Goal: Task Accomplishment & Management: Complete application form

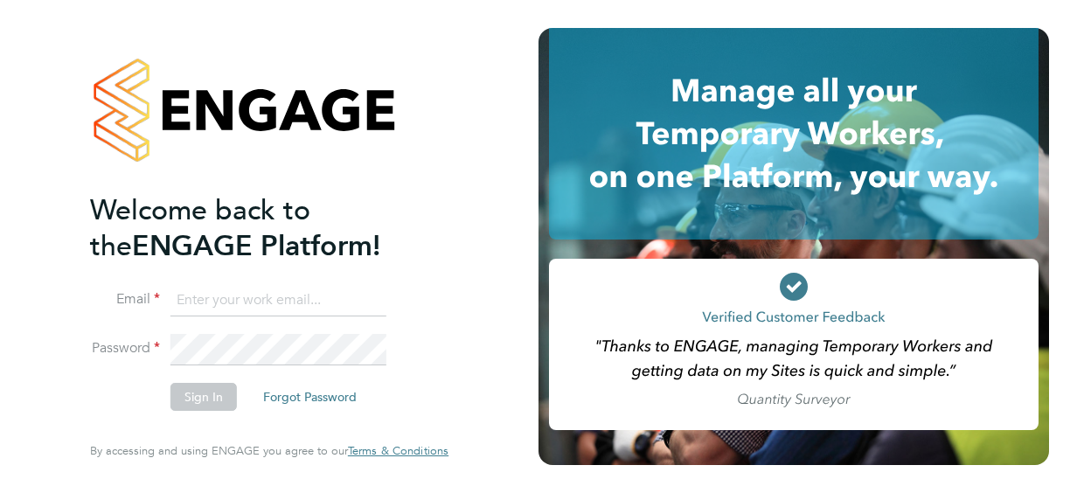
type input "karis.linton@live.co.uk"
click at [191, 388] on button "Sign In" at bounding box center [203, 397] width 66 height 28
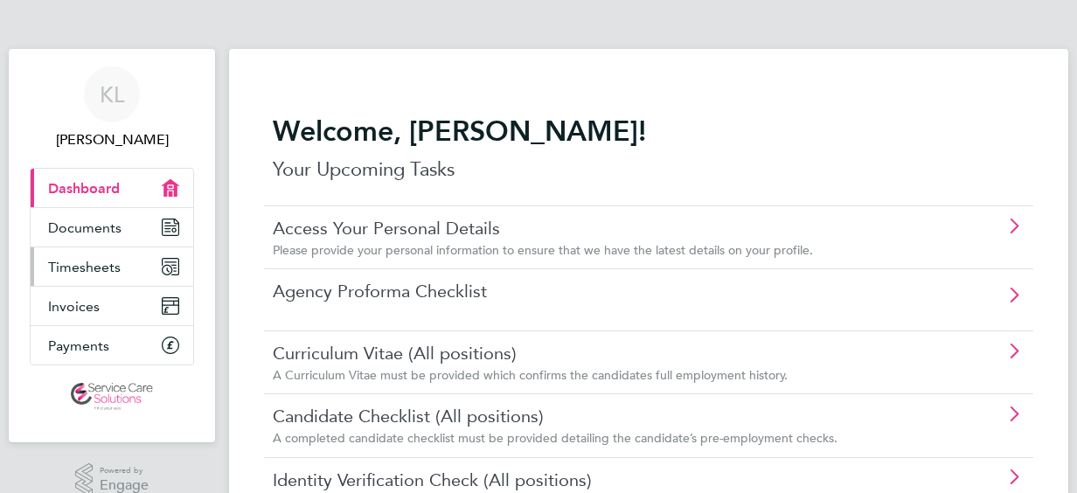
click at [135, 271] on link "Timesheets" at bounding box center [112, 266] width 163 height 38
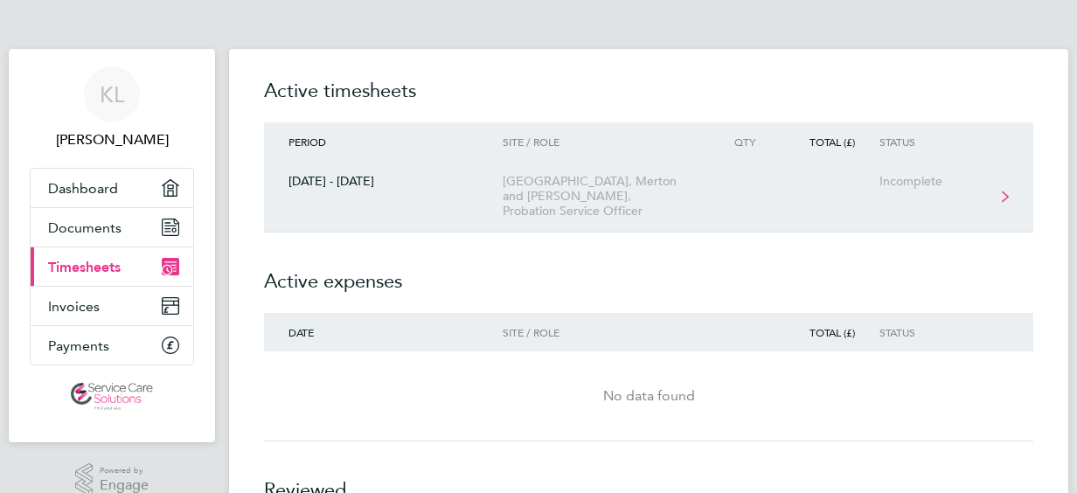
click at [984, 192] on link "[DATE] - [DATE] Wandsworth, [GEOGRAPHIC_DATA] and [PERSON_NAME], Probation Serv…" at bounding box center [648, 197] width 769 height 72
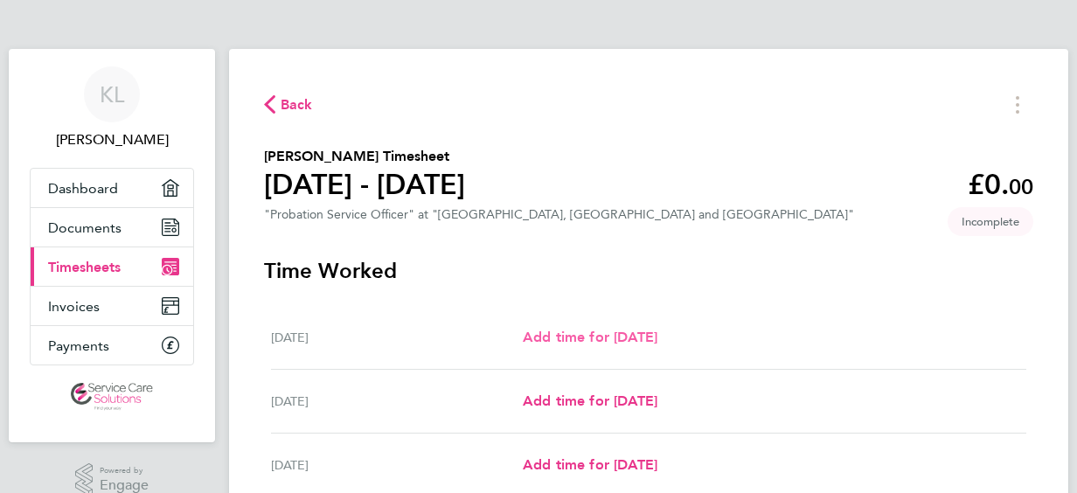
click at [591, 334] on span "Add time for [DATE]" at bounding box center [590, 337] width 135 height 17
select select "30"
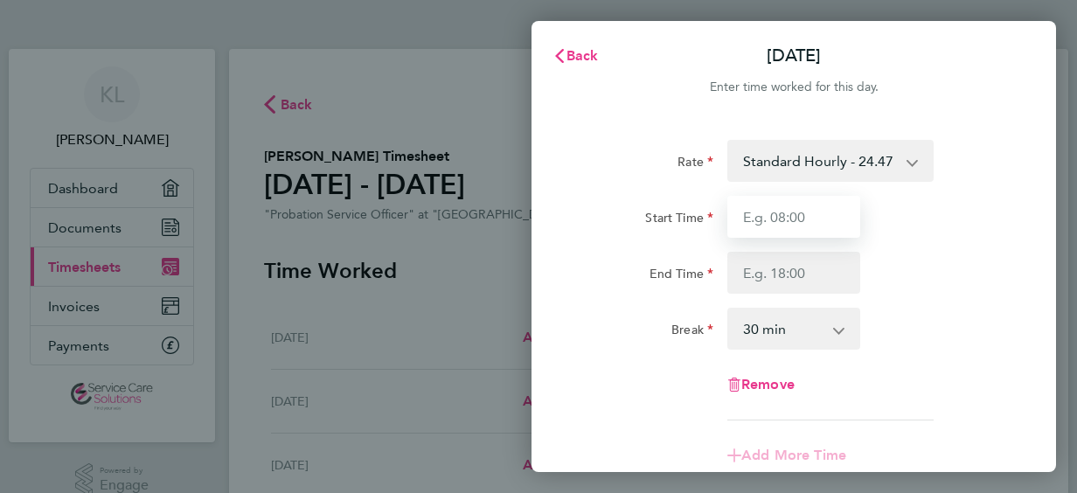
drag, startPoint x: 801, startPoint y: 216, endPoint x: 809, endPoint y: 217, distance: 8.8
click at [801, 216] on input "Start Time" at bounding box center [793, 217] width 133 height 42
type input "09:00"
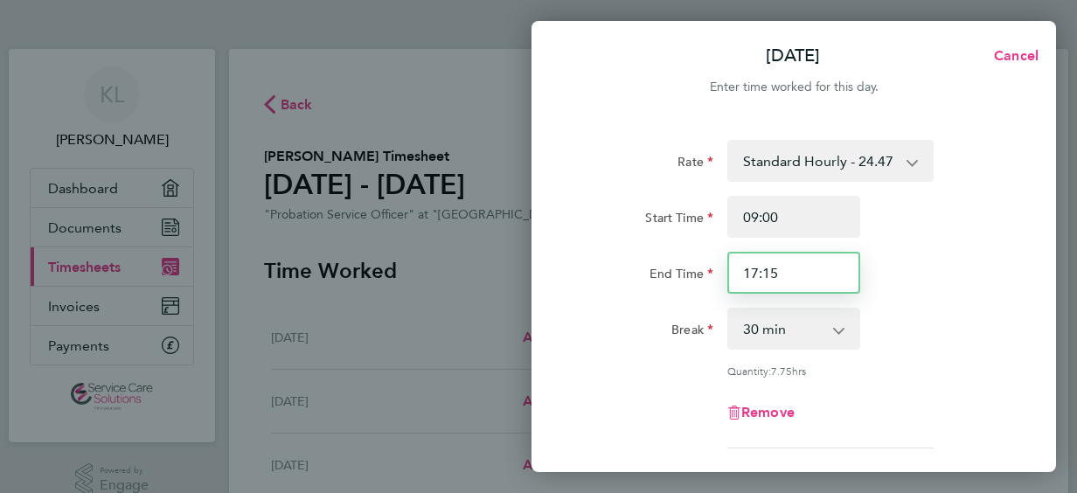
drag, startPoint x: 780, startPoint y: 277, endPoint x: 714, endPoint y: 288, distance: 66.4
click at [714, 288] on div "End Time 17:15" at bounding box center [793, 273] width 441 height 42
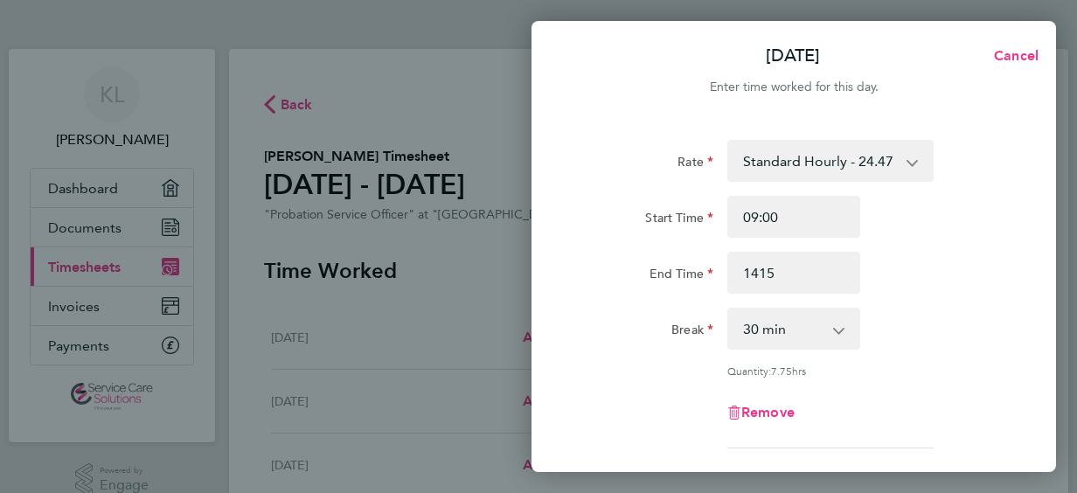
type input "14:15"
drag, startPoint x: 845, startPoint y: 329, endPoint x: 854, endPoint y: 331, distance: 9.1
click at [846, 329] on app-icon-cross-button at bounding box center [847, 328] width 21 height 38
click at [834, 327] on select "0 min 15 min 30 min 45 min 60 min 75 min 90 min" at bounding box center [783, 328] width 108 height 38
select select "0"
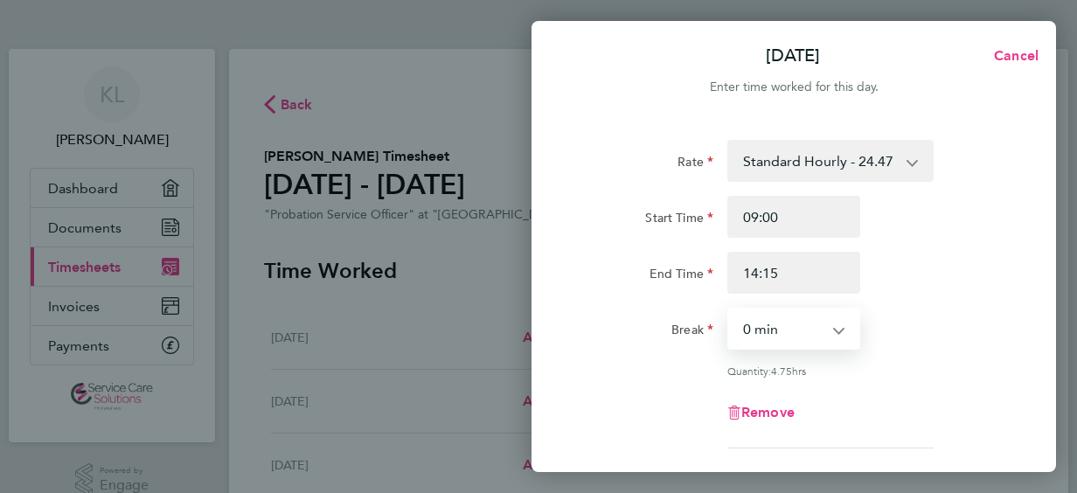
click at [729, 309] on select "0 min 15 min 30 min 45 min 60 min 75 min 90 min" at bounding box center [783, 328] width 108 height 38
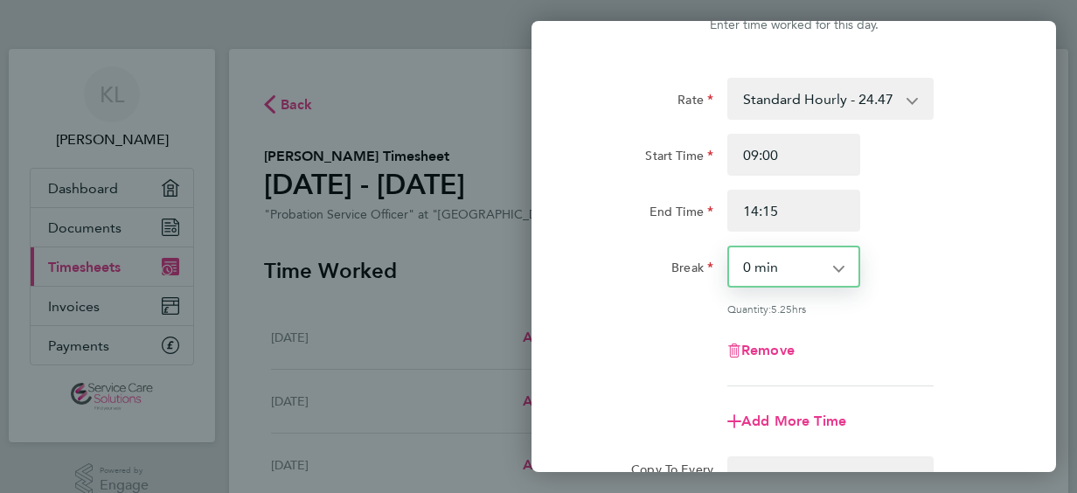
scroll to position [296, 0]
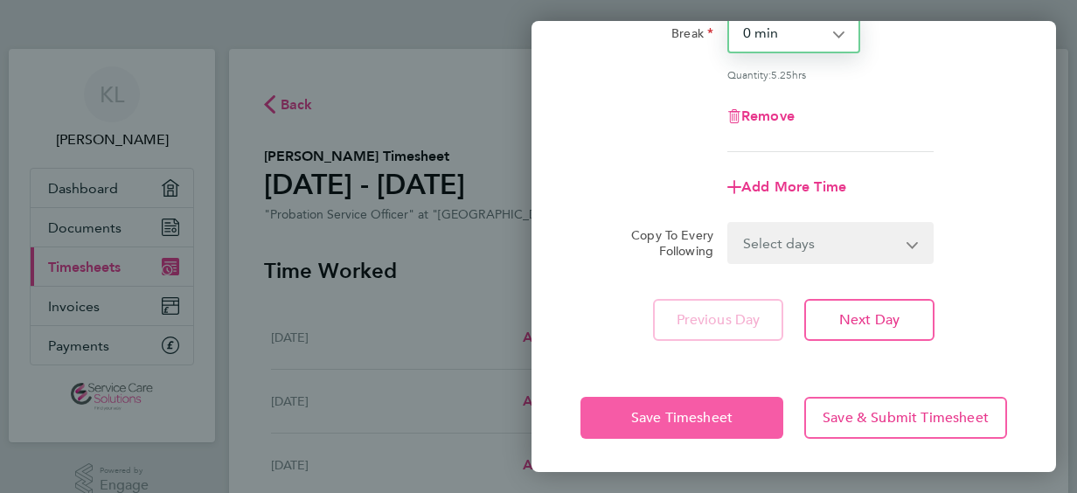
click at [745, 413] on button "Save Timesheet" at bounding box center [681, 418] width 203 height 42
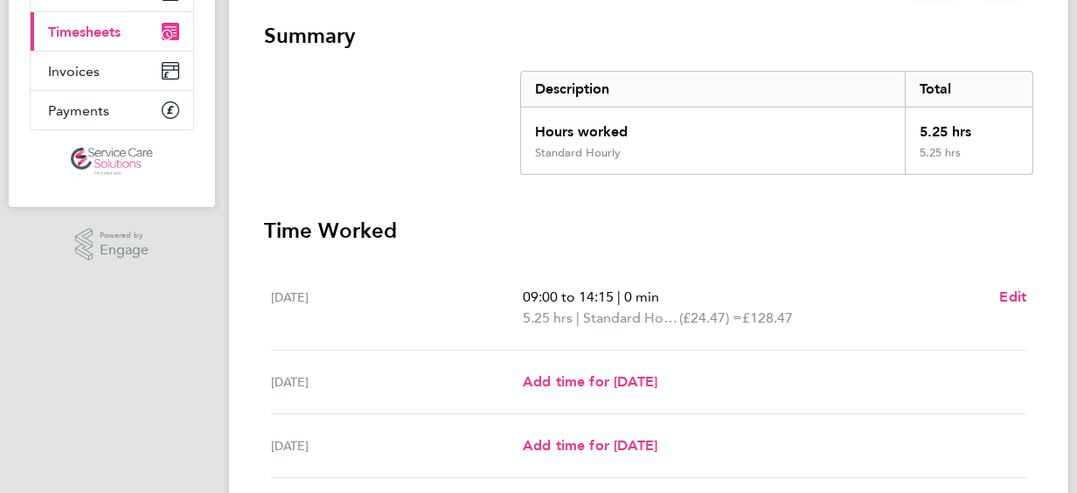
scroll to position [262, 0]
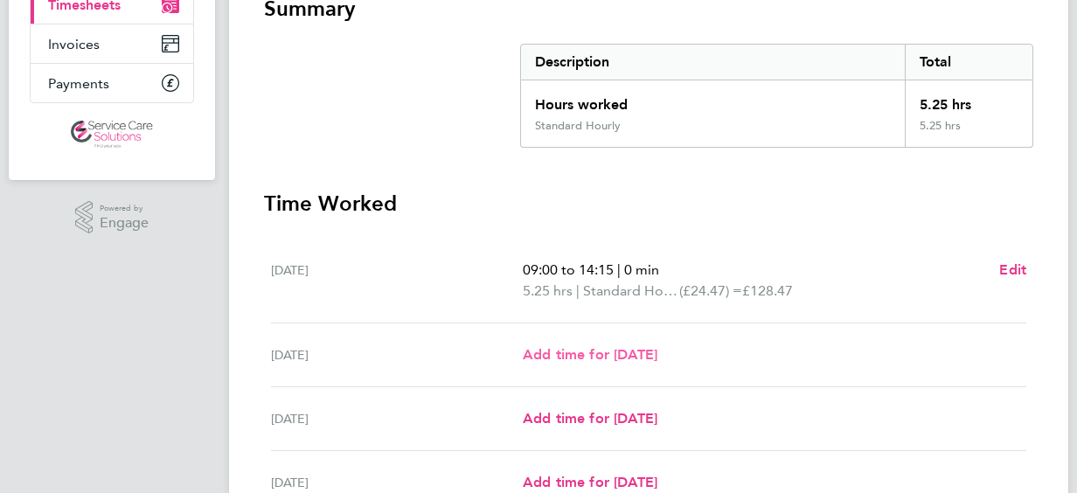
click at [549, 360] on span "Add time for [DATE]" at bounding box center [590, 354] width 135 height 17
select select "30"
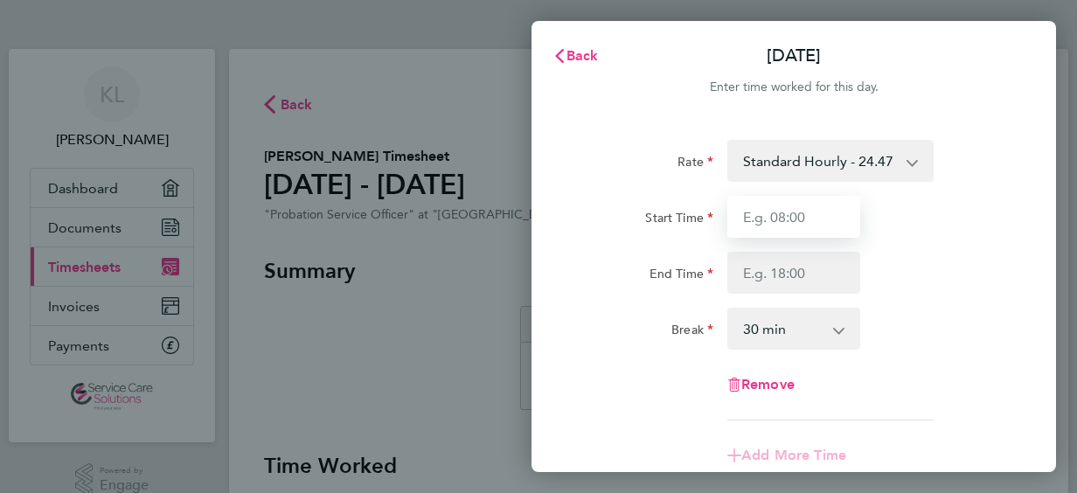
click at [853, 207] on input "Start Time" at bounding box center [793, 217] width 133 height 42
type input "09:30"
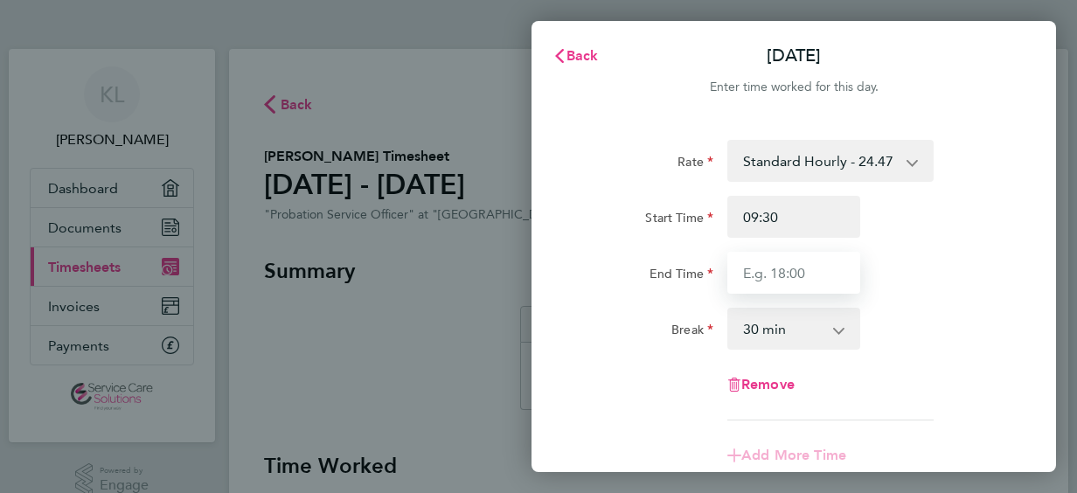
click at [827, 276] on input "End Time" at bounding box center [793, 273] width 133 height 42
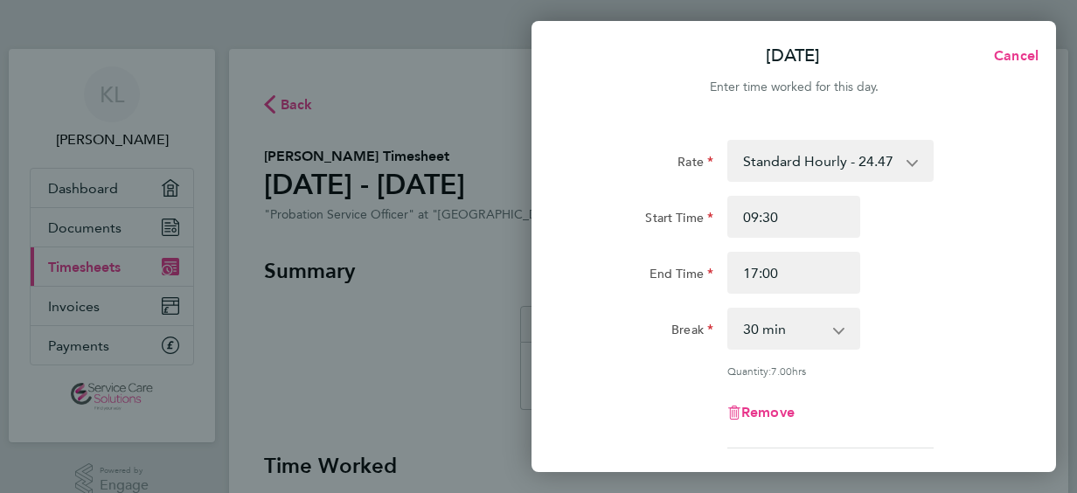
drag, startPoint x: 905, startPoint y: 266, endPoint x: 915, endPoint y: 272, distance: 12.1
click at [906, 266] on div "End Time 17:00" at bounding box center [793, 273] width 441 height 42
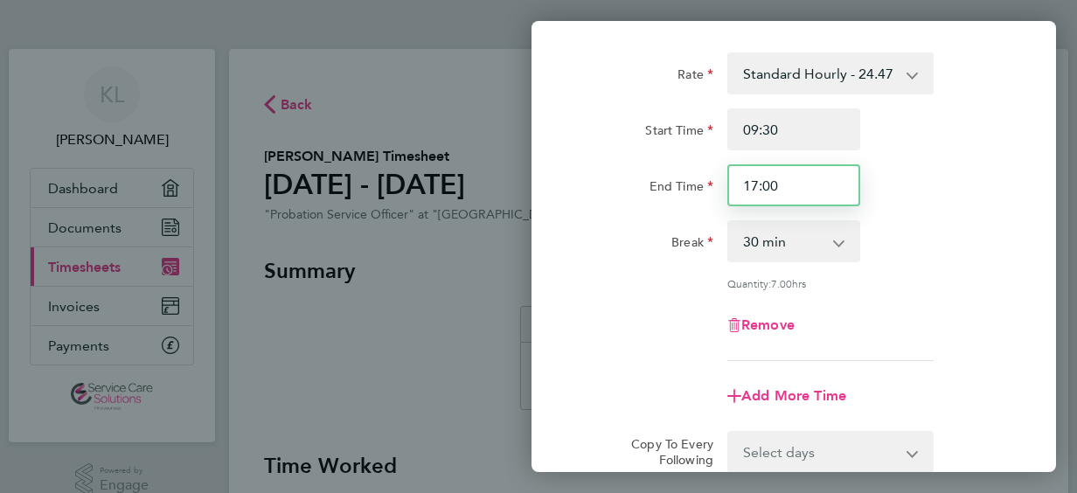
click at [811, 184] on input "17:00" at bounding box center [793, 185] width 133 height 42
type input "16:00"
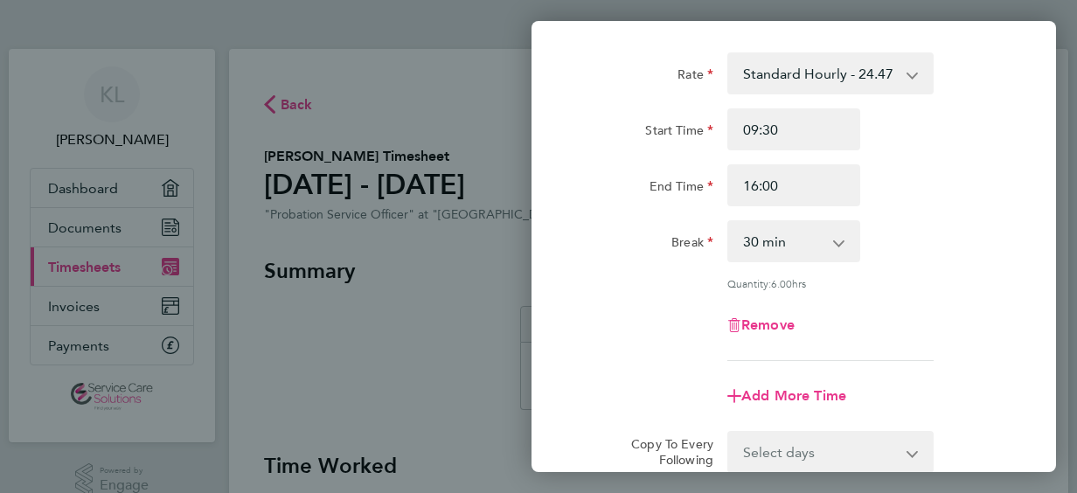
click at [838, 245] on app-icon-cross-button at bounding box center [847, 241] width 21 height 38
click at [836, 245] on select "0 min 15 min 30 min 45 min 60 min 75 min 90 min" at bounding box center [783, 241] width 108 height 38
click at [729, 222] on select "0 min 15 min 30 min 45 min 60 min 75 min 90 min" at bounding box center [783, 241] width 108 height 38
click at [834, 235] on select "0 min 15 min 30 min 45 min 60 min 75 min 90 min" at bounding box center [783, 241] width 108 height 38
select select "30"
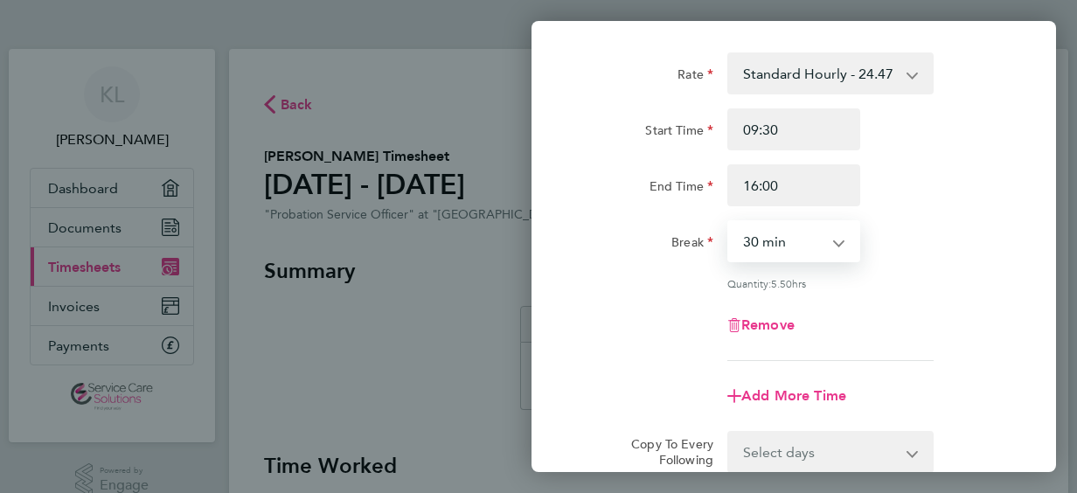
click at [729, 222] on select "0 min 15 min 30 min 45 min 60 min 75 min 90 min" at bounding box center [783, 241] width 108 height 38
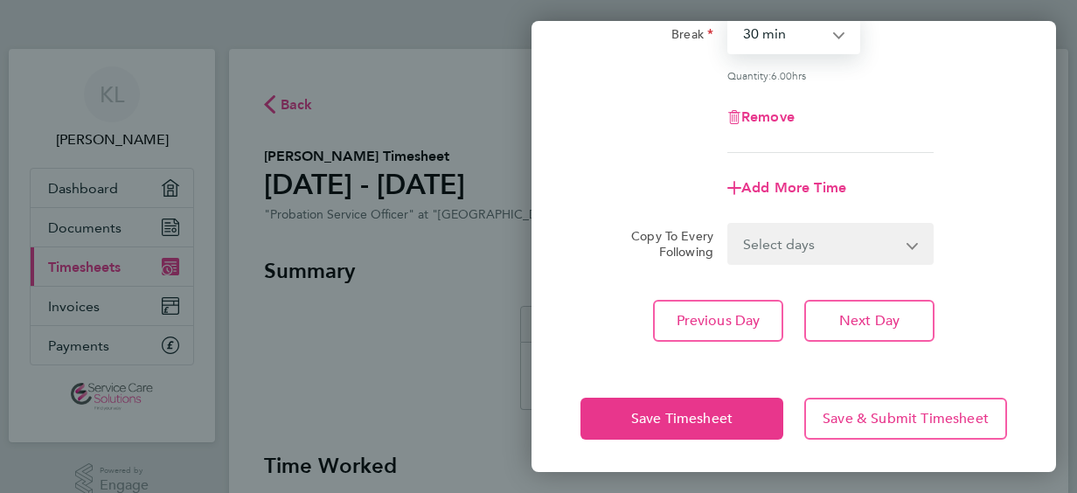
scroll to position [296, 0]
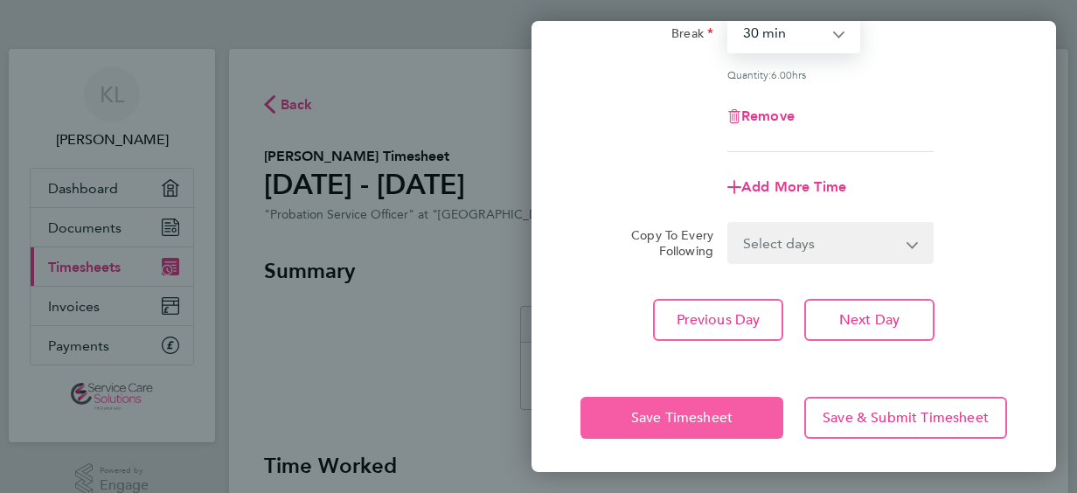
click at [715, 413] on span "Save Timesheet" at bounding box center [681, 417] width 101 height 17
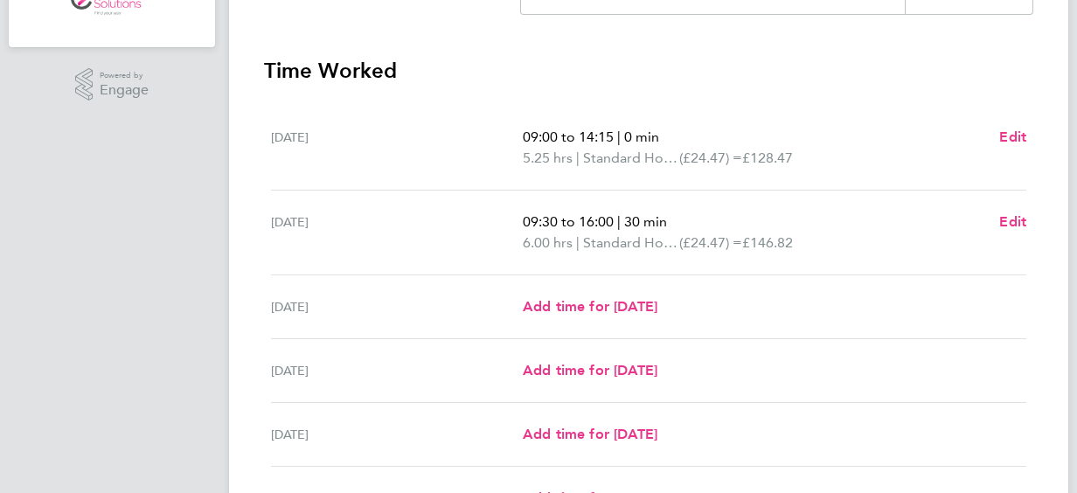
scroll to position [437, 0]
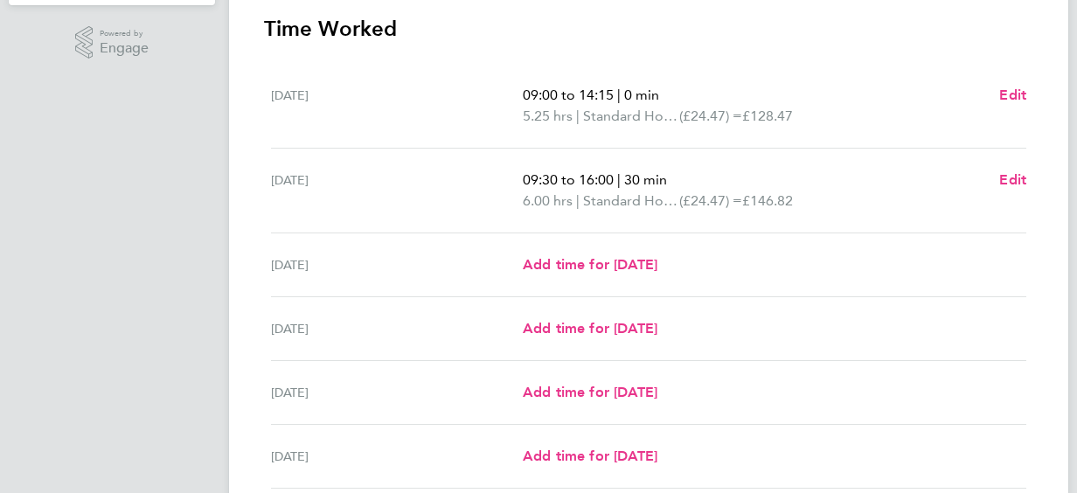
click at [712, 269] on div "Add time for [DATE] Add time for [DATE]" at bounding box center [775, 264] width 504 height 21
click at [657, 271] on span "Add time for [DATE]" at bounding box center [590, 264] width 135 height 17
select select "30"
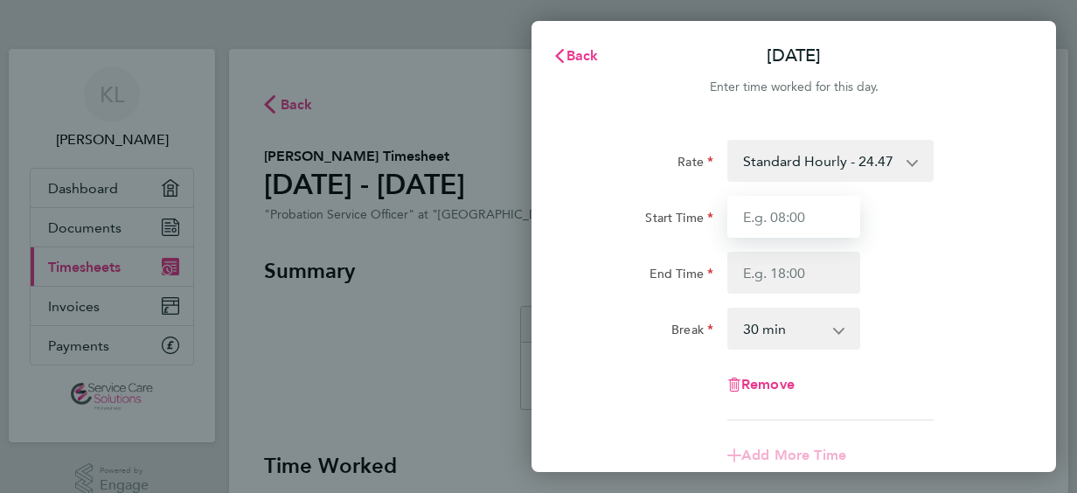
click at [809, 222] on input "Start Time" at bounding box center [793, 217] width 133 height 42
type input "09:30"
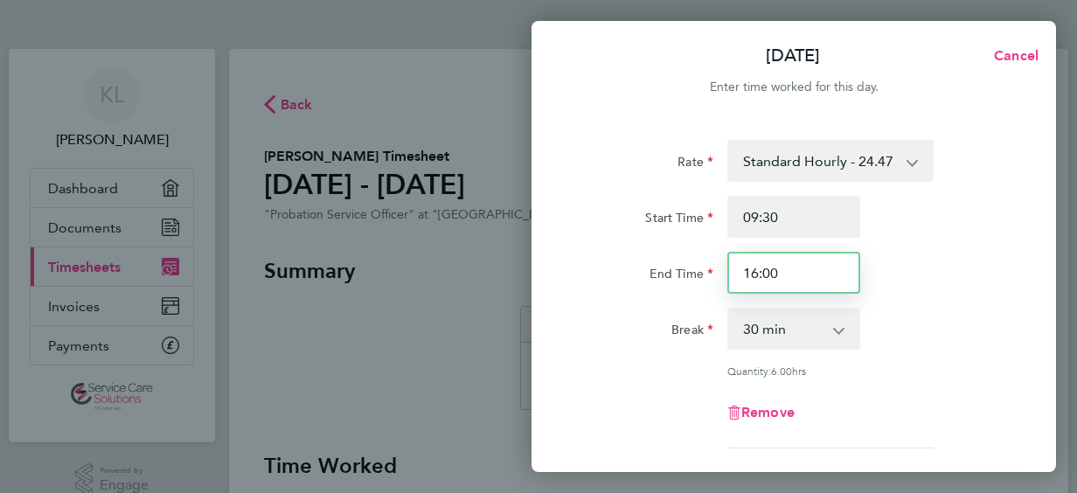
click at [801, 271] on input "16:00" at bounding box center [793, 273] width 133 height 42
drag, startPoint x: 800, startPoint y: 275, endPoint x: 729, endPoint y: 278, distance: 70.9
click at [730, 278] on input "16:00" at bounding box center [793, 273] width 133 height 42
click at [813, 274] on input "16:00" at bounding box center [793, 273] width 133 height 42
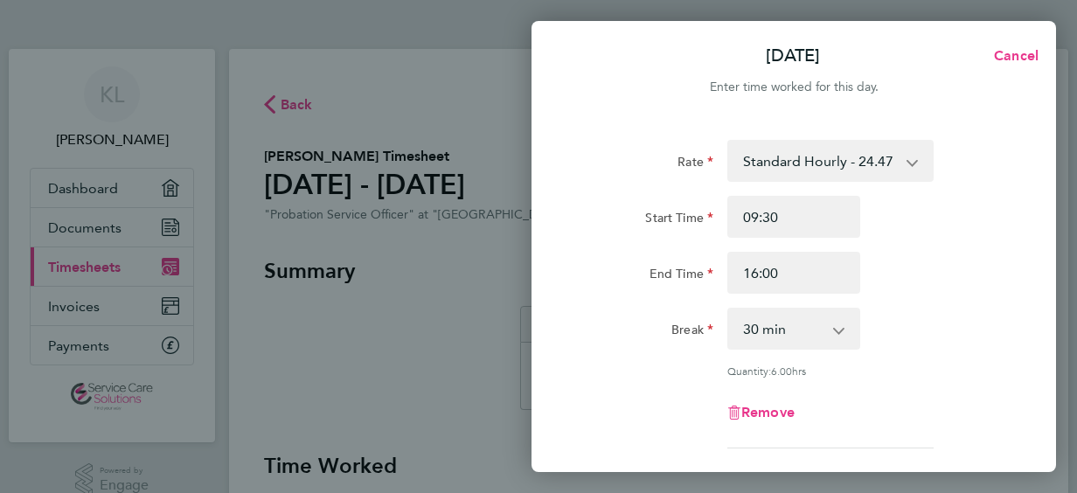
drag, startPoint x: 883, startPoint y: 274, endPoint x: 900, endPoint y: 274, distance: 17.5
click at [884, 274] on div "End Time 16:00" at bounding box center [793, 273] width 441 height 42
click at [874, 279] on div "End Time 16:00" at bounding box center [793, 273] width 441 height 42
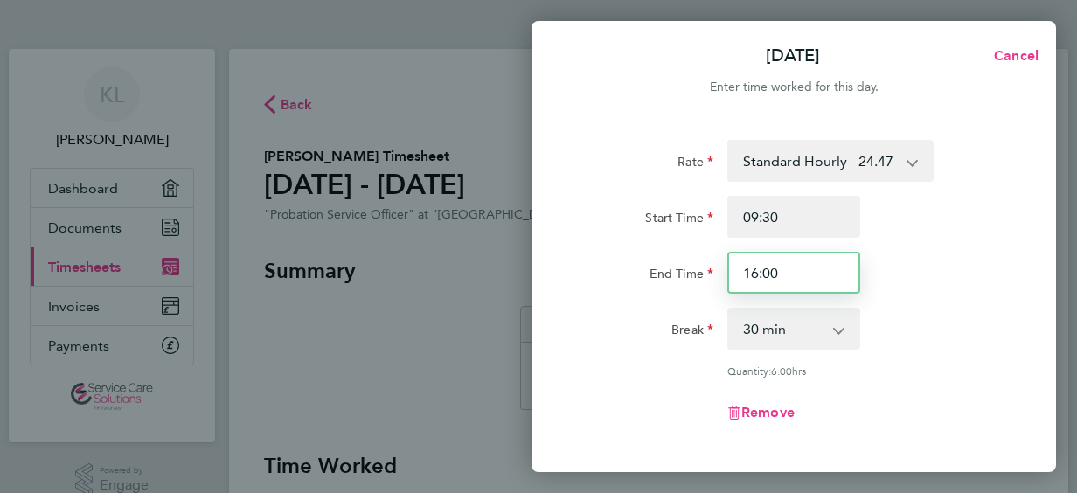
click at [806, 280] on input "16:00" at bounding box center [793, 273] width 133 height 42
type input "1"
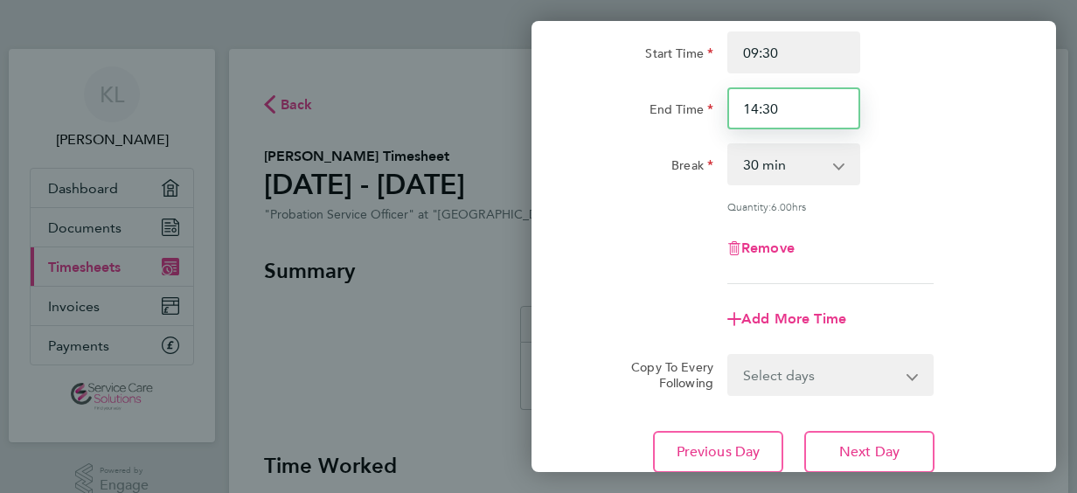
scroll to position [262, 0]
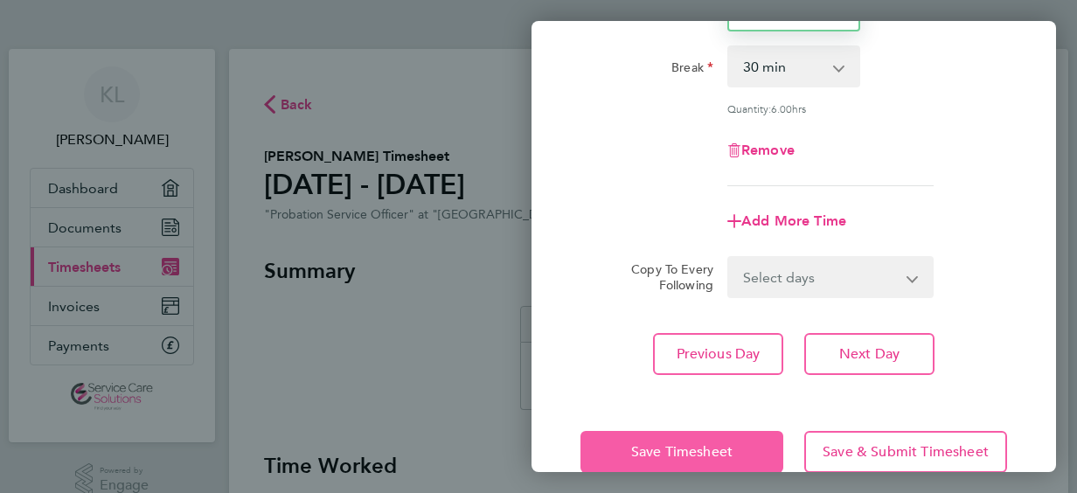
type input "14:30"
click at [726, 443] on span "Save Timesheet" at bounding box center [681, 451] width 101 height 17
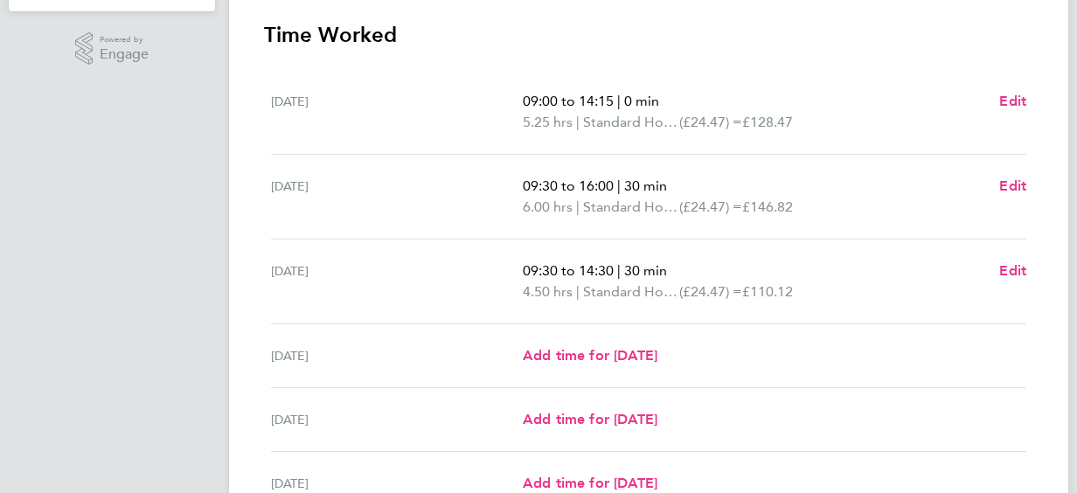
scroll to position [524, 0]
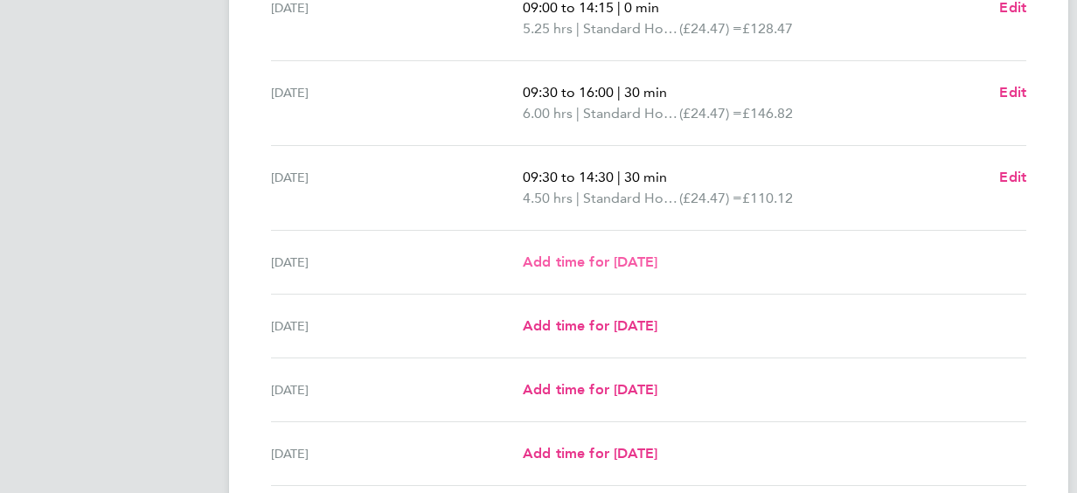
click at [657, 265] on span "Add time for [DATE]" at bounding box center [590, 262] width 135 height 17
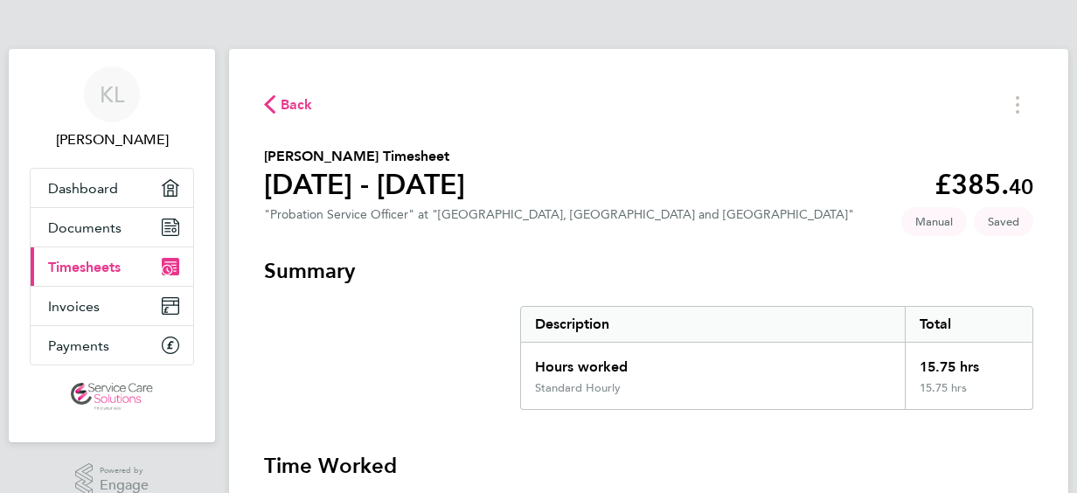
select select "30"
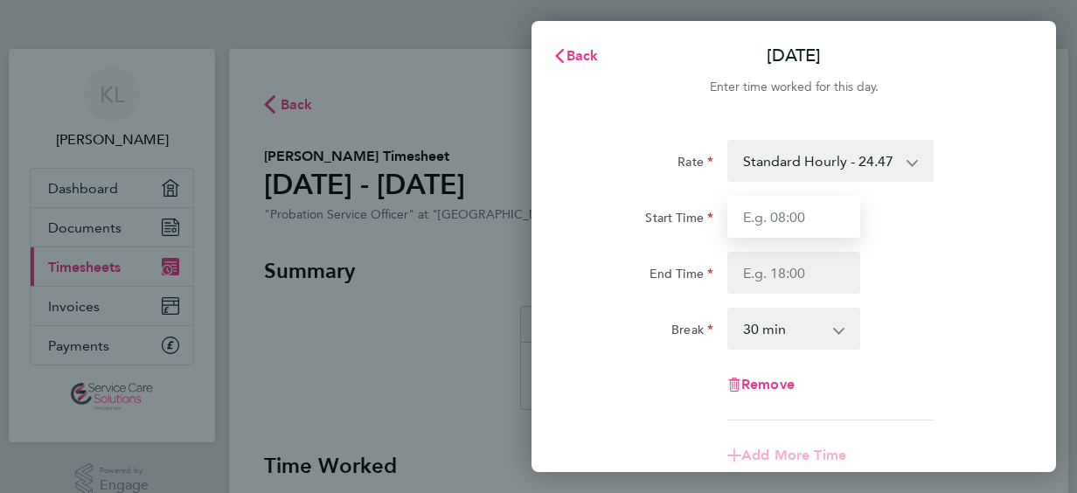
click at [856, 210] on input "Start Time" at bounding box center [793, 217] width 133 height 42
type input "09:30"
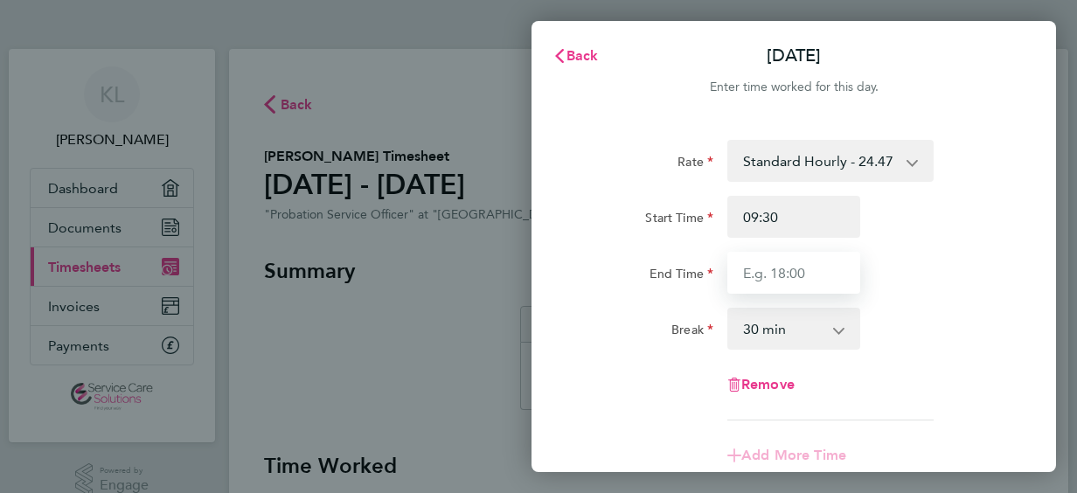
type input "14:30"
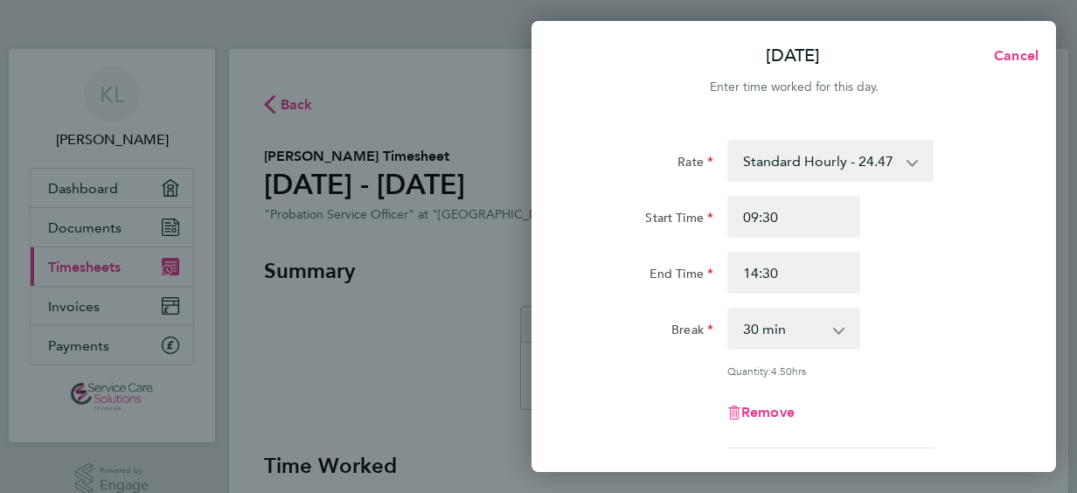
drag, startPoint x: 820, startPoint y: 321, endPoint x: 824, endPoint y: 330, distance: 9.8
click at [820, 321] on select "0 min 15 min 30 min 45 min 60 min 75 min 90 min" at bounding box center [783, 328] width 108 height 38
select select "0"
click at [729, 309] on select "0 min 15 min 30 min 45 min 60 min 75 min 90 min" at bounding box center [783, 328] width 108 height 38
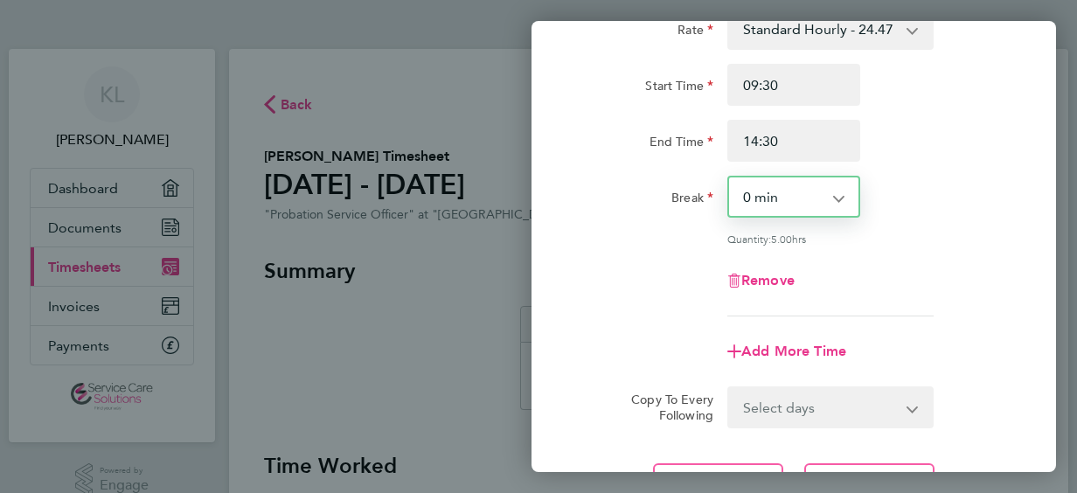
scroll to position [296, 0]
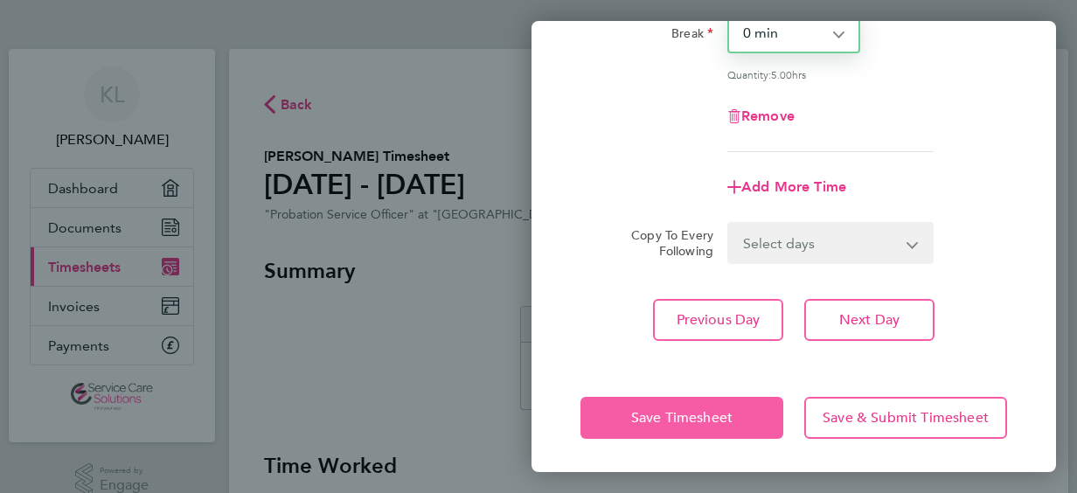
click at [743, 421] on button "Save Timesheet" at bounding box center [681, 418] width 203 height 42
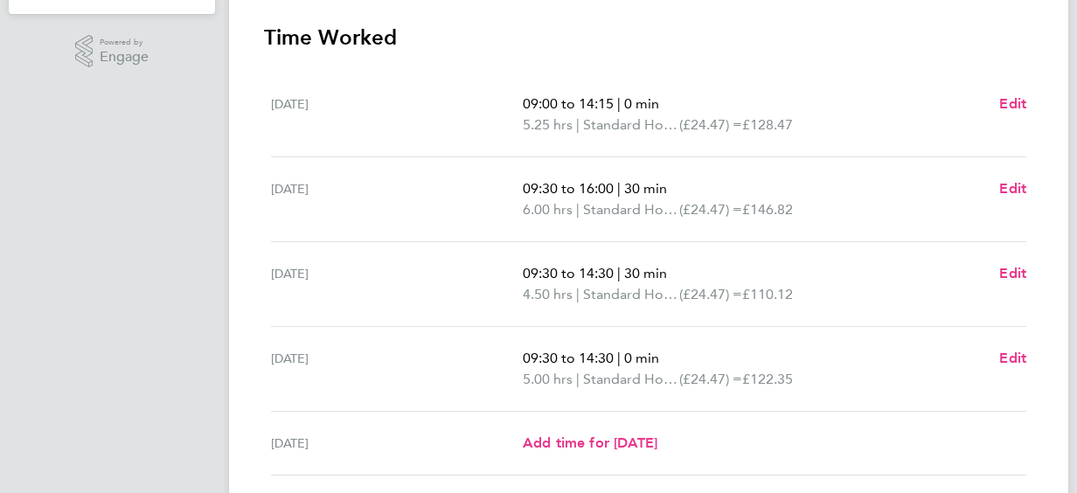
scroll to position [524, 0]
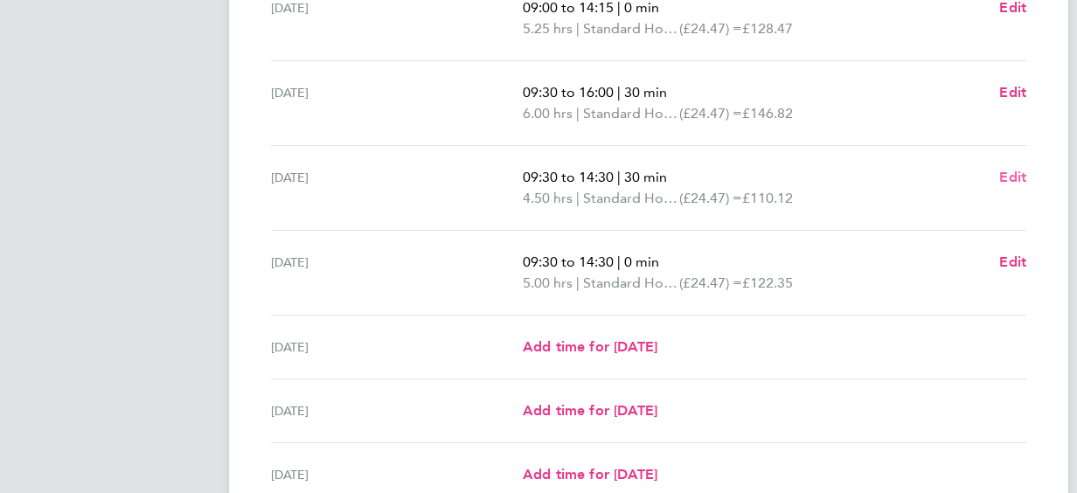
click at [1004, 177] on span "Edit" at bounding box center [1012, 177] width 27 height 17
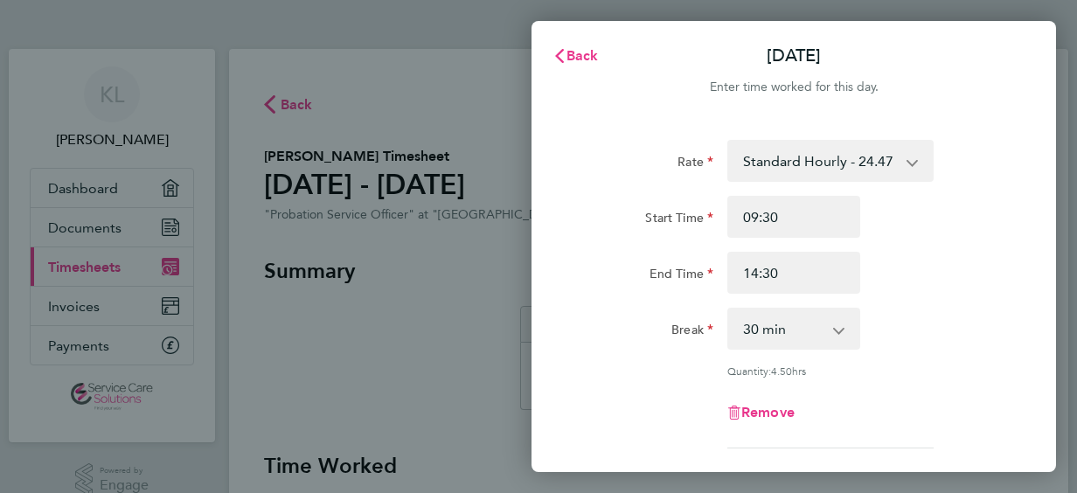
click at [820, 318] on select "0 min 15 min 30 min 45 min 60 min 75 min 90 min" at bounding box center [783, 328] width 108 height 38
select select "0"
click at [729, 309] on select "0 min 15 min 30 min 45 min 60 min 75 min 90 min" at bounding box center [783, 328] width 108 height 38
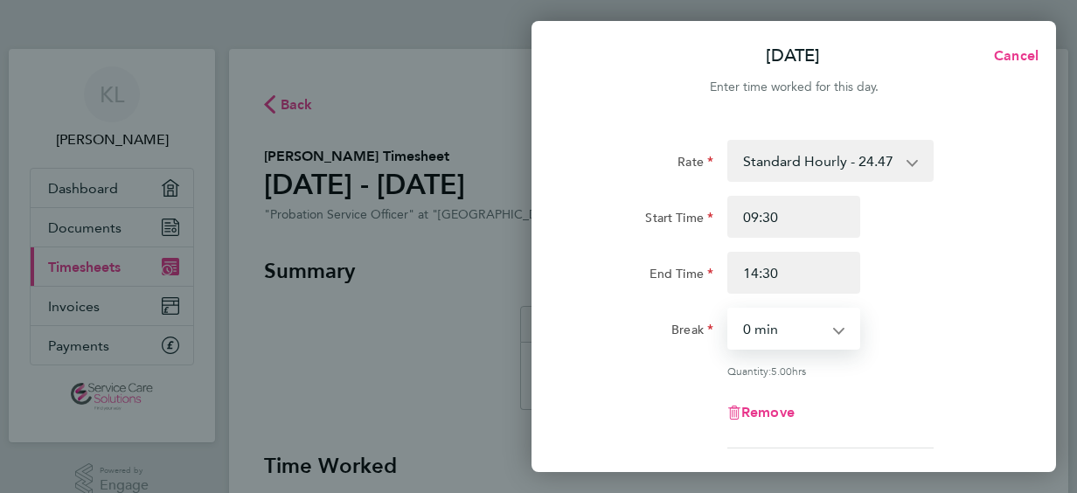
scroll to position [296, 0]
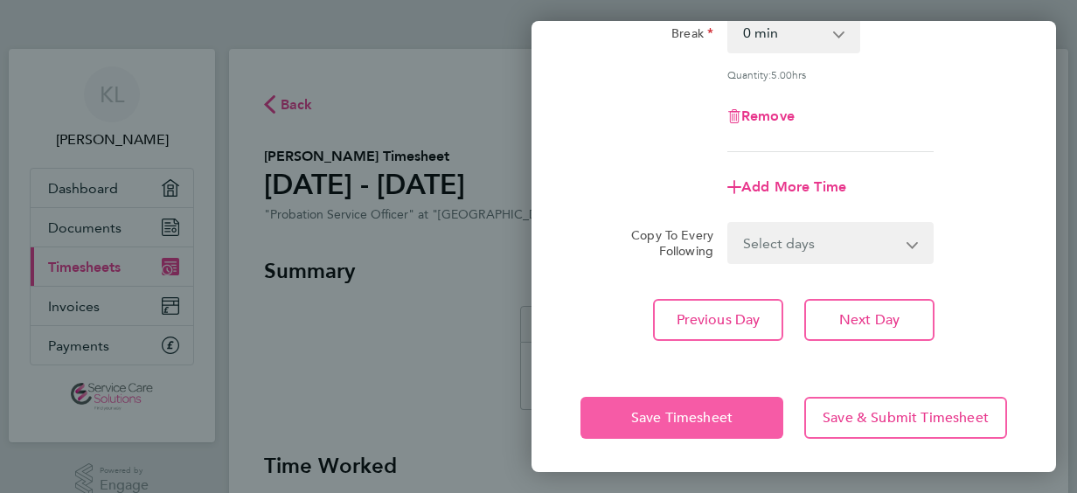
click at [678, 427] on button "Save Timesheet" at bounding box center [681, 418] width 203 height 42
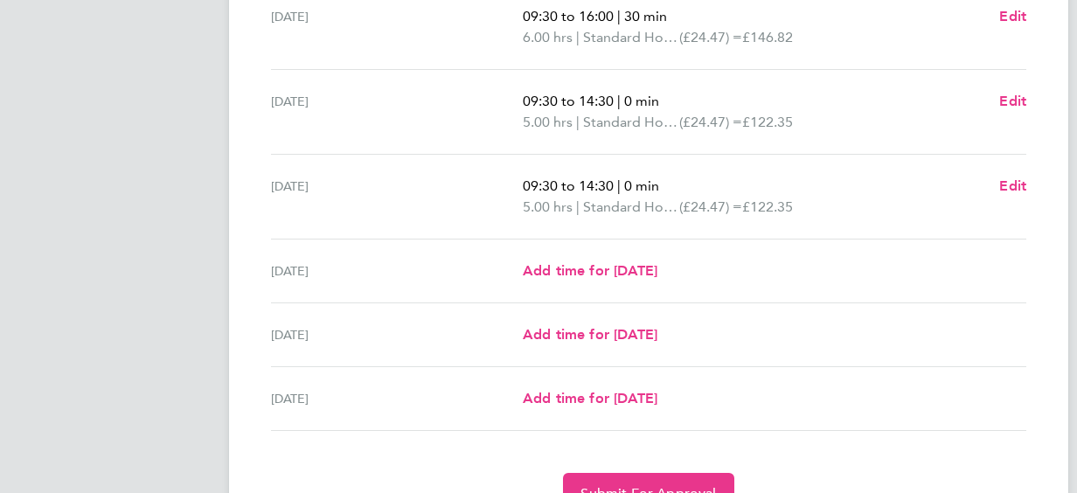
scroll to position [602, 0]
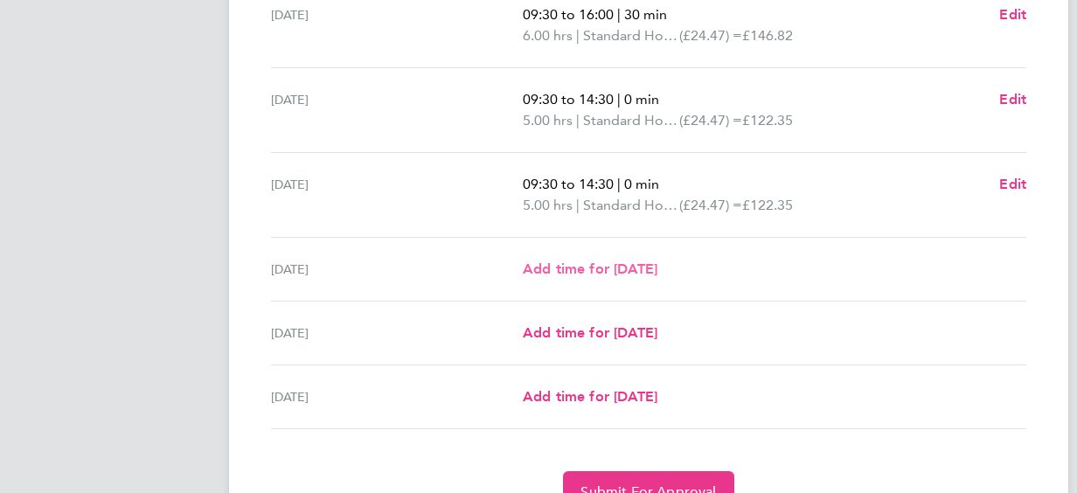
click at [625, 264] on span "Add time for [DATE]" at bounding box center [590, 269] width 135 height 17
select select "30"
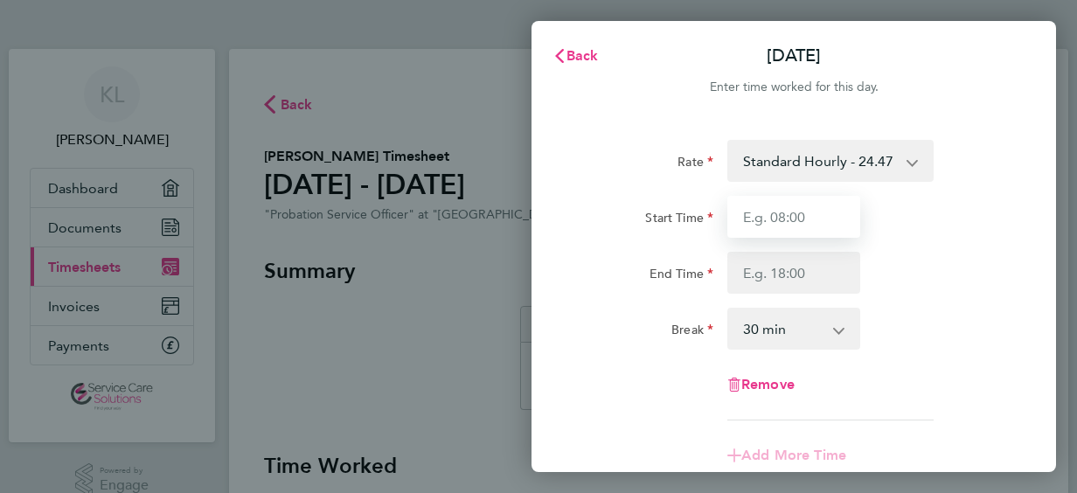
click at [837, 217] on input "Start Time" at bounding box center [793, 217] width 133 height 42
type input "09:30"
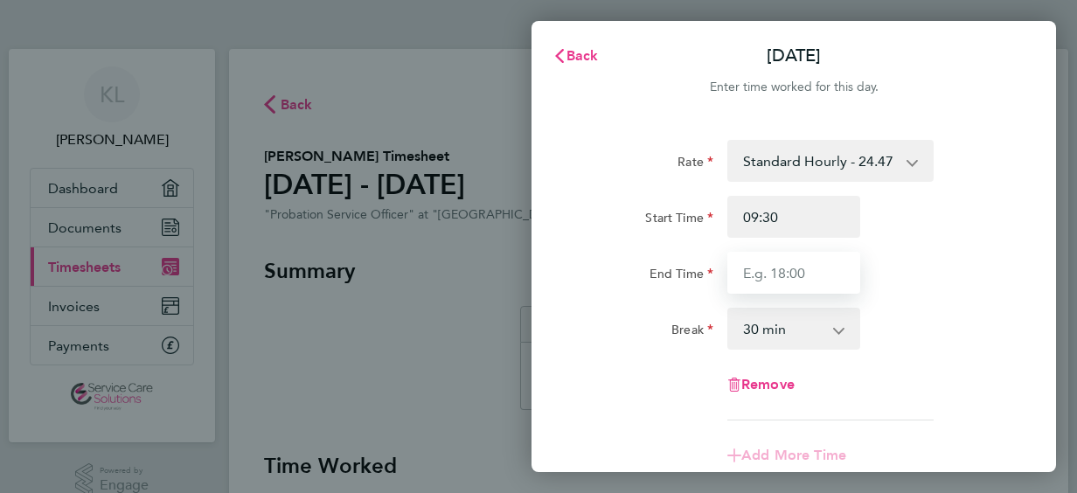
type input "14:30"
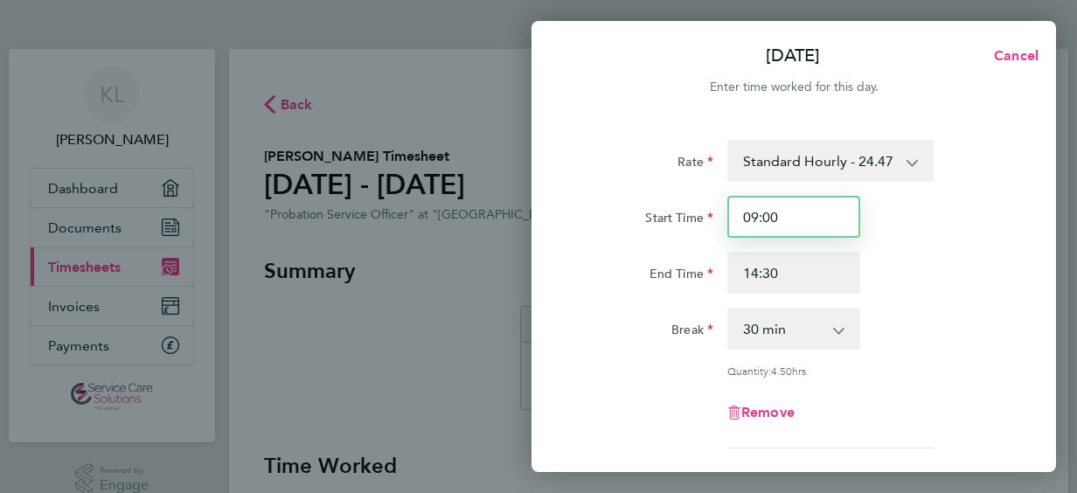
type input "09:00"
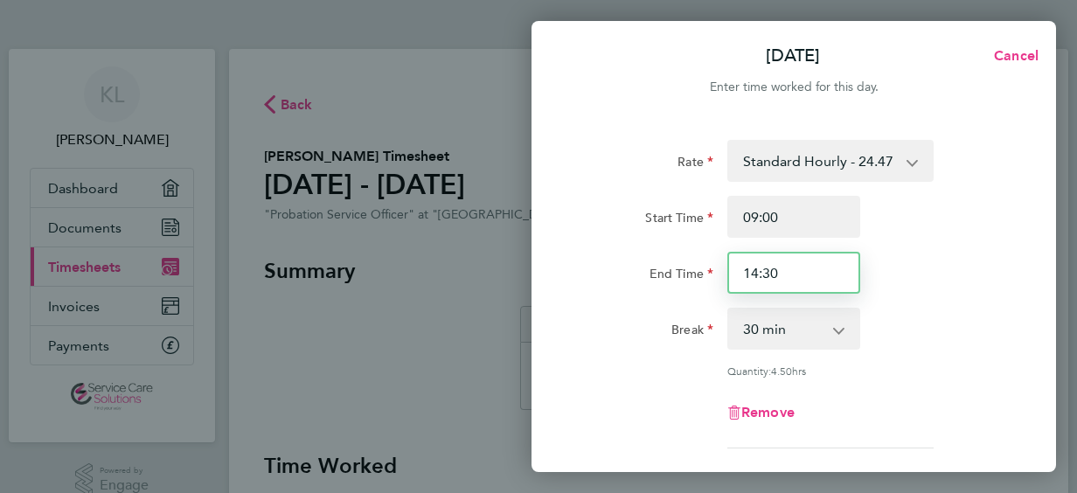
click at [801, 272] on input "14:30" at bounding box center [793, 273] width 133 height 42
drag, startPoint x: 759, startPoint y: 267, endPoint x: 725, endPoint y: 267, distance: 34.1
click at [749, 267] on input "14:30" at bounding box center [793, 273] width 133 height 42
click at [723, 267] on div "14:30" at bounding box center [793, 273] width 147 height 42
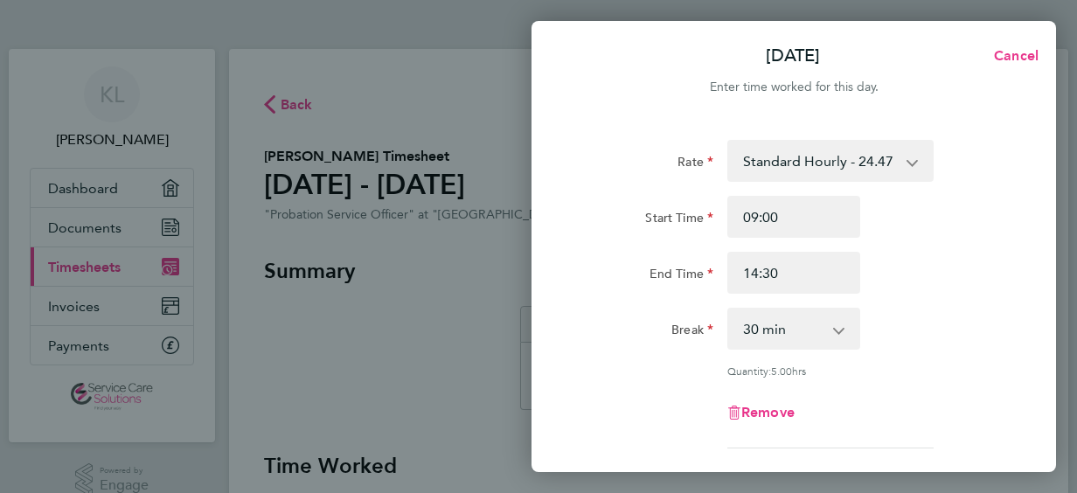
click at [721, 267] on div "14:30" at bounding box center [793, 273] width 147 height 42
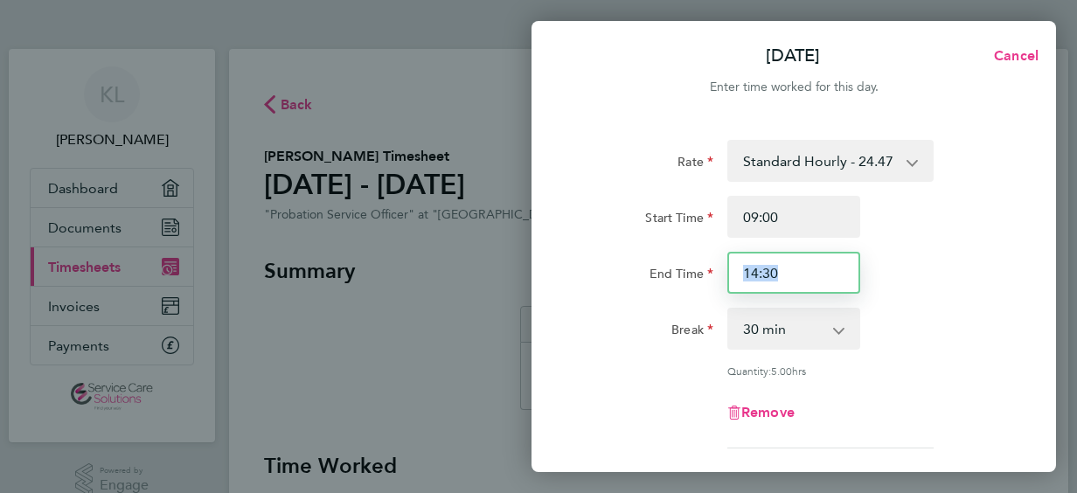
drag, startPoint x: 721, startPoint y: 267, endPoint x: 815, endPoint y: 281, distance: 94.6
click at [815, 281] on input "14:30" at bounding box center [793, 273] width 133 height 42
click at [816, 274] on input "14:30" at bounding box center [793, 273] width 133 height 42
drag, startPoint x: 816, startPoint y: 274, endPoint x: 740, endPoint y: 273, distance: 76.1
click at [740, 273] on input "14:30" at bounding box center [793, 273] width 133 height 42
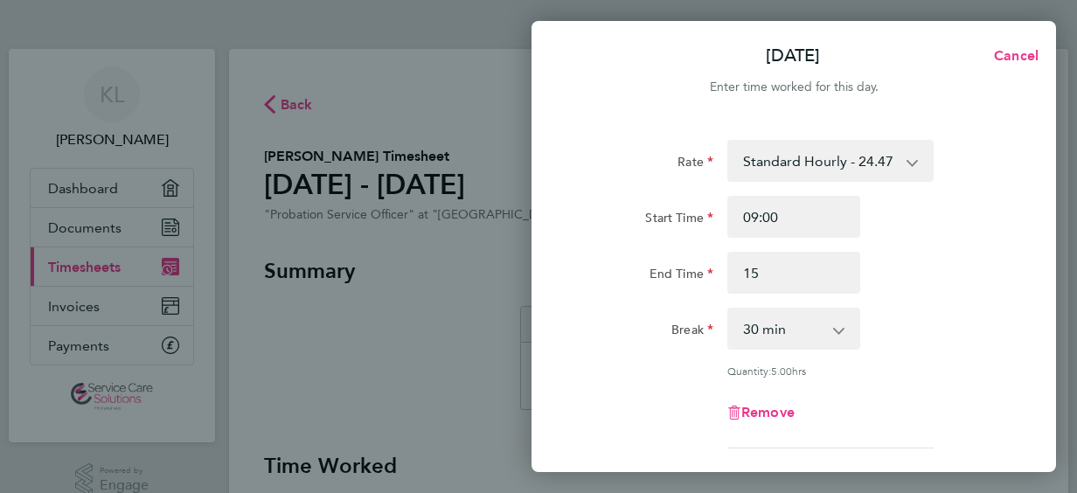
type input "15:00"
drag, startPoint x: 895, startPoint y: 231, endPoint x: 905, endPoint y: 235, distance: 10.6
click at [895, 231] on div "Start Time 09:00" at bounding box center [793, 217] width 441 height 42
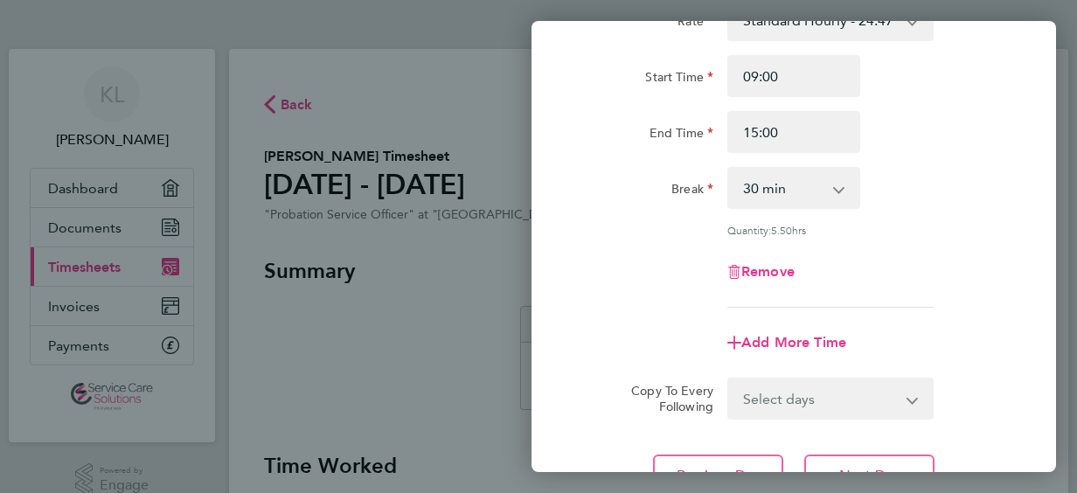
scroll to position [296, 0]
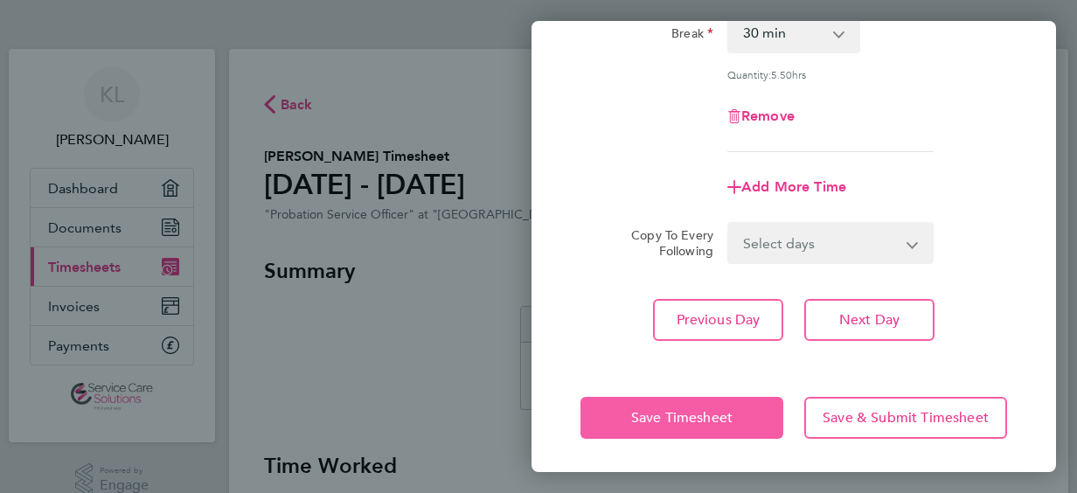
click at [701, 413] on span "Save Timesheet" at bounding box center [681, 417] width 101 height 17
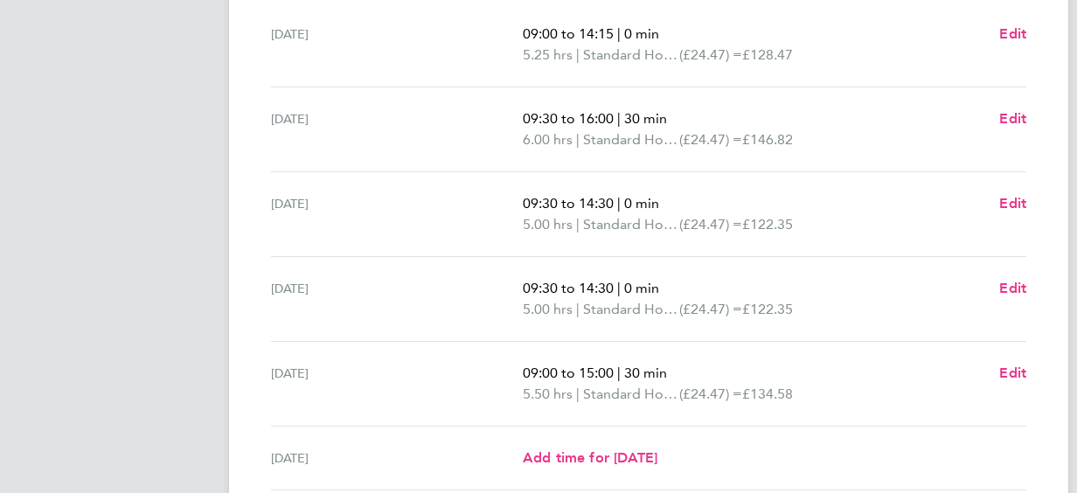
scroll to position [524, 0]
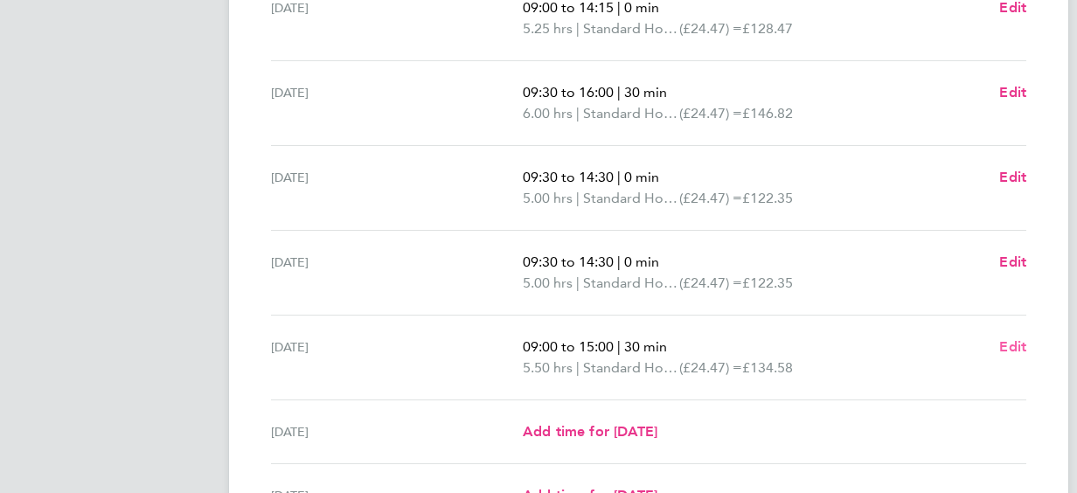
click at [1004, 346] on span "Edit" at bounding box center [1012, 346] width 27 height 17
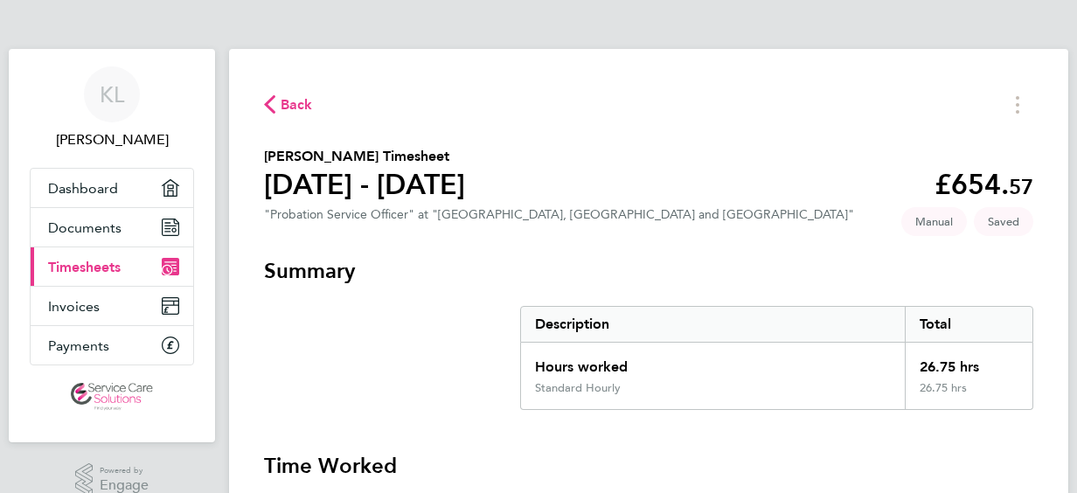
select select "30"
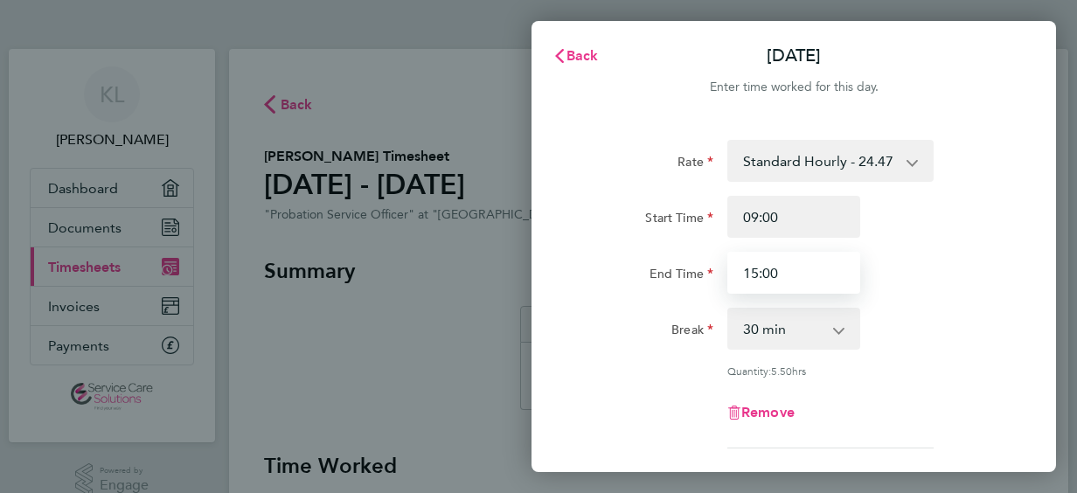
click at [839, 281] on input "15:00" at bounding box center [793, 273] width 133 height 42
drag, startPoint x: 827, startPoint y: 279, endPoint x: 691, endPoint y: 271, distance: 136.6
click at [691, 271] on div "End Time 15:00" at bounding box center [793, 273] width 441 height 42
click at [691, 271] on label "End Time" at bounding box center [682, 276] width 64 height 21
click at [727, 271] on input "End Time" at bounding box center [793, 273] width 133 height 42
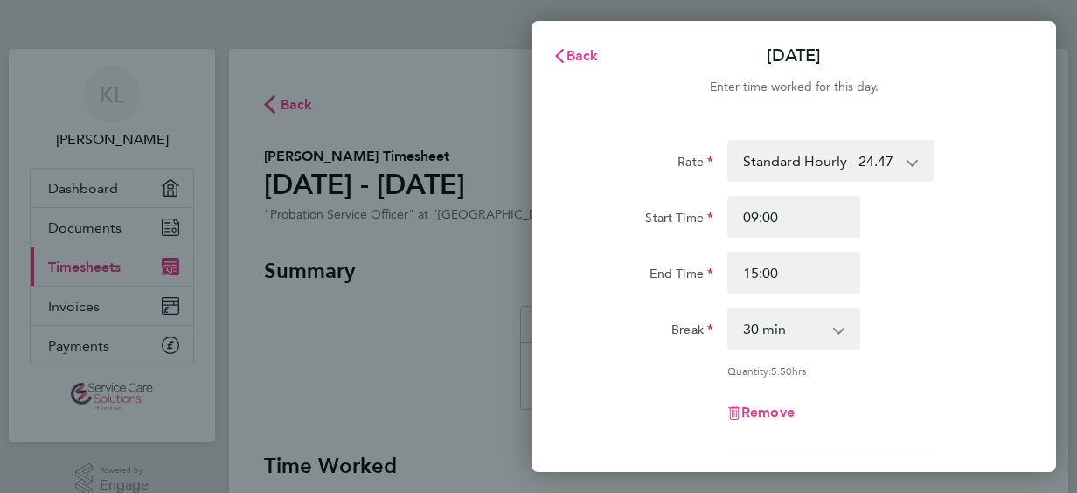
type input "15:06"
type input "15:59"
type input "15:00"
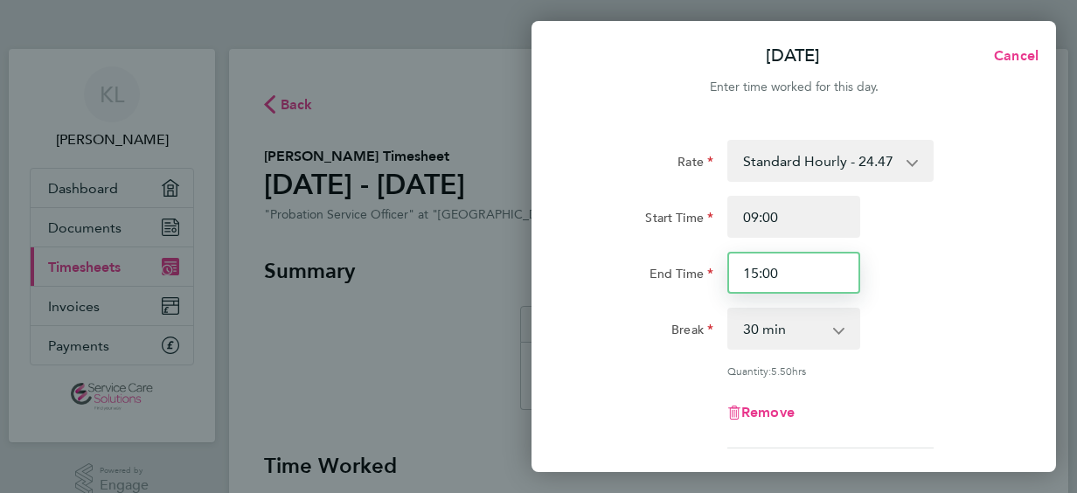
click at [809, 277] on input "15:00" at bounding box center [793, 273] width 133 height 42
type input "16:00"
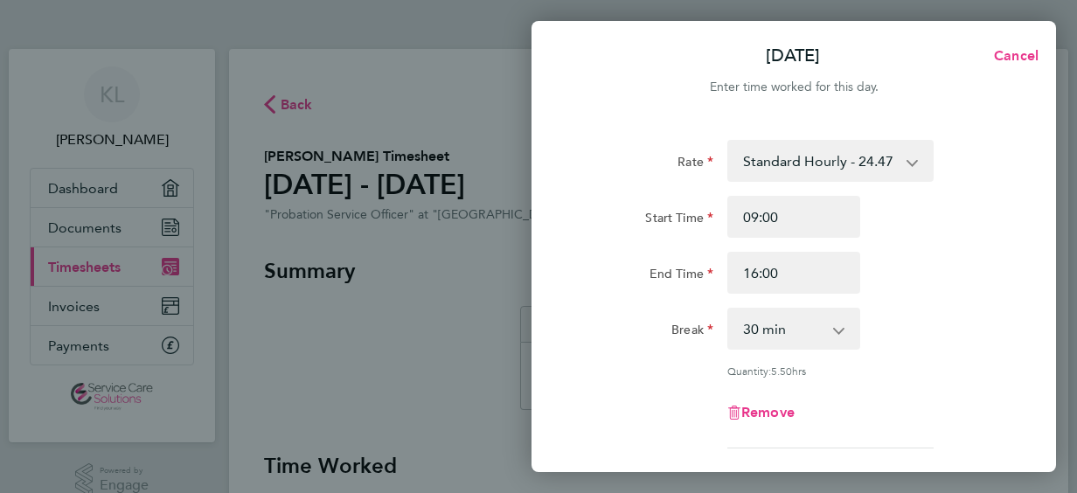
click at [948, 226] on div "Start Time 09:00" at bounding box center [793, 217] width 441 height 42
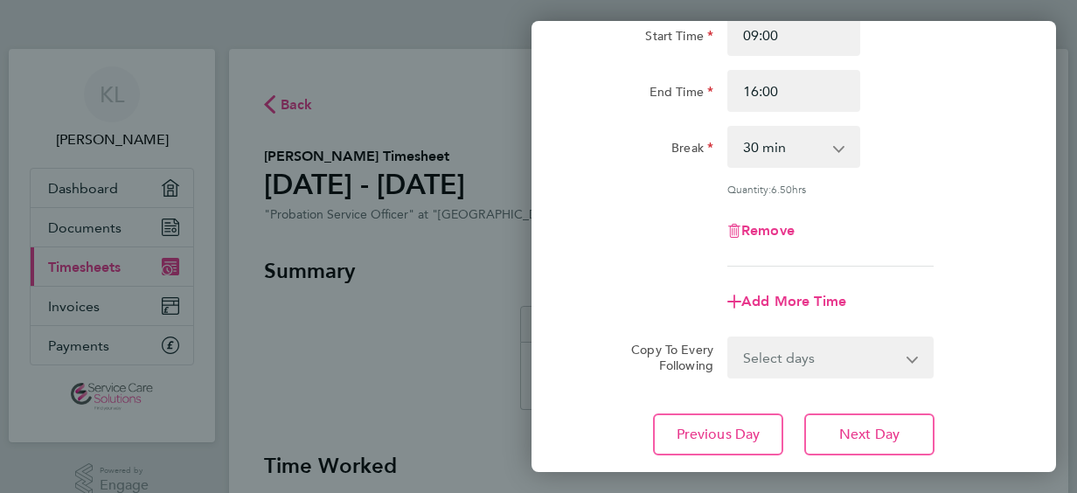
scroll to position [296, 0]
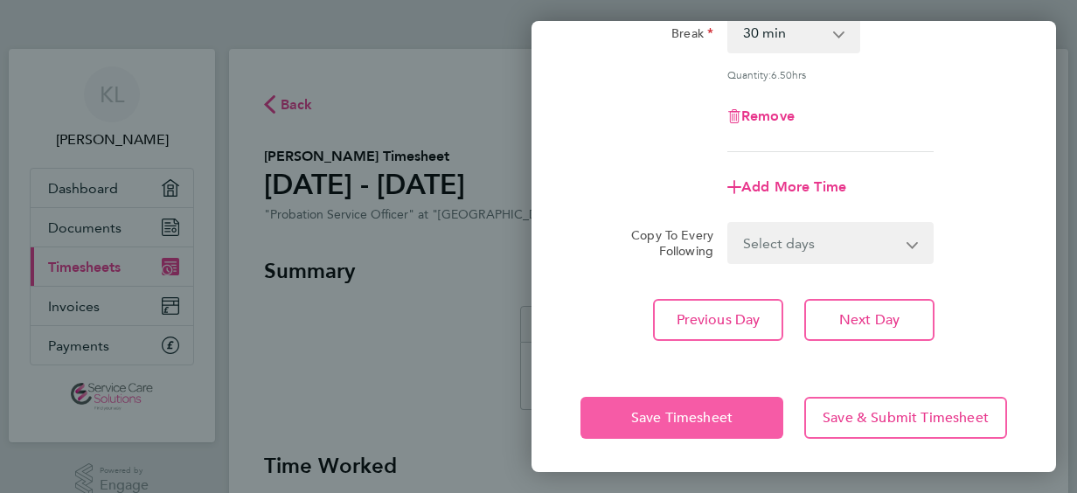
click at [731, 417] on span "Save Timesheet" at bounding box center [681, 417] width 101 height 17
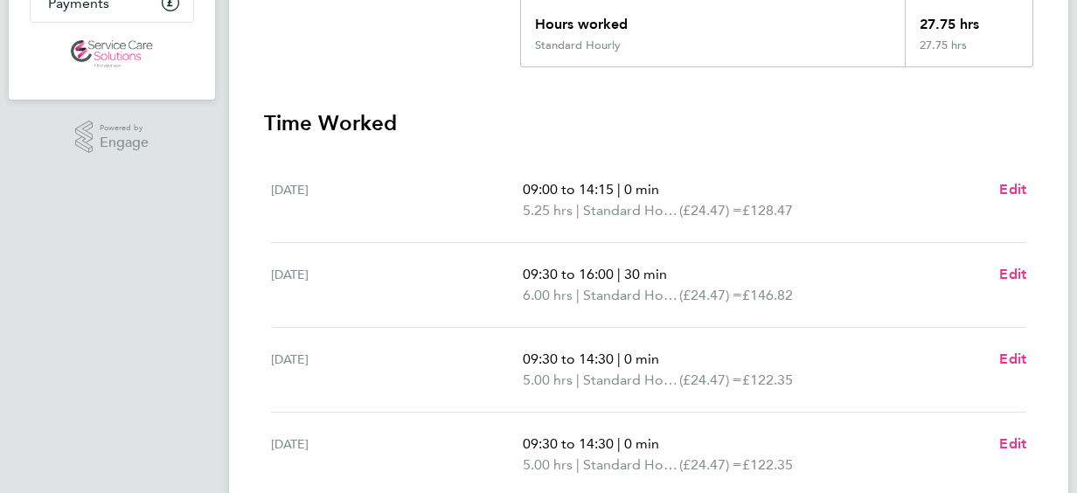
scroll to position [437, 0]
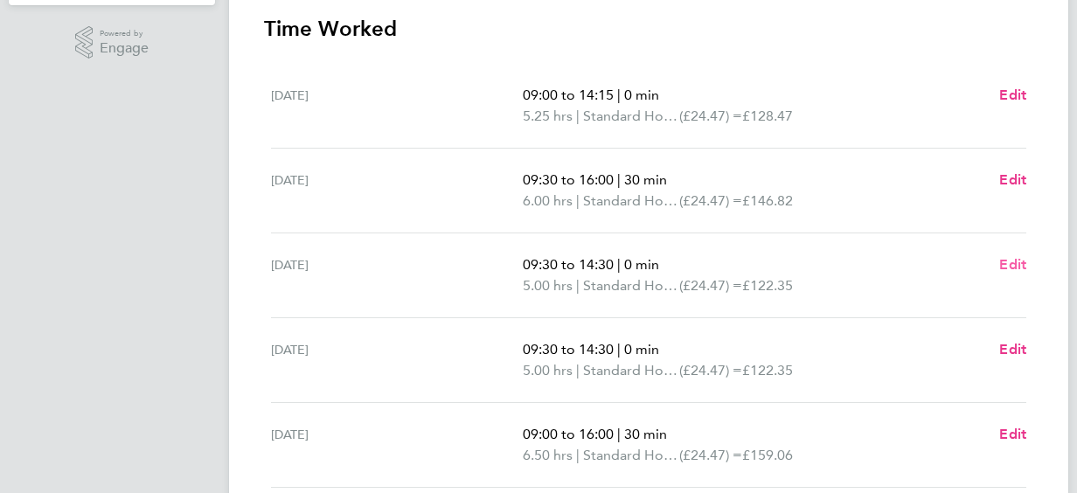
click at [1018, 259] on span "Edit" at bounding box center [1012, 264] width 27 height 17
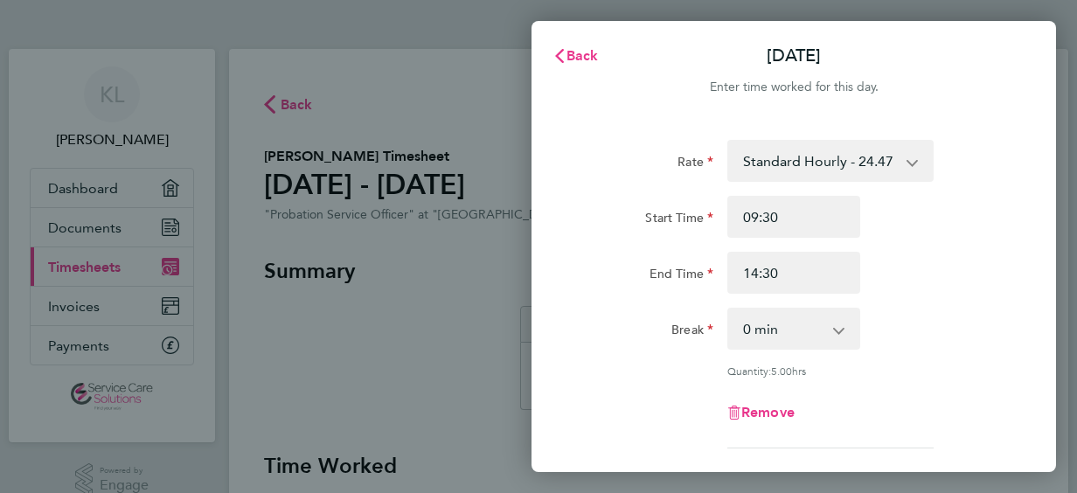
click at [405, 301] on div "Back [DATE] Enter time worked for this day. Rate Standard Hourly - 24.47 Start …" at bounding box center [538, 246] width 1077 height 493
click at [583, 61] on span "Back" at bounding box center [582, 55] width 32 height 17
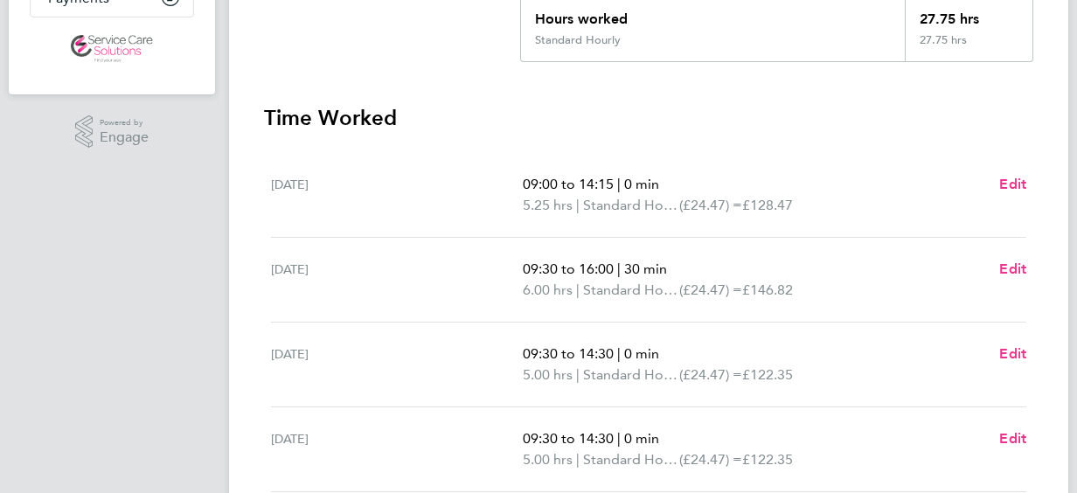
scroll to position [350, 0]
click at [1023, 267] on span "Edit" at bounding box center [1012, 267] width 27 height 17
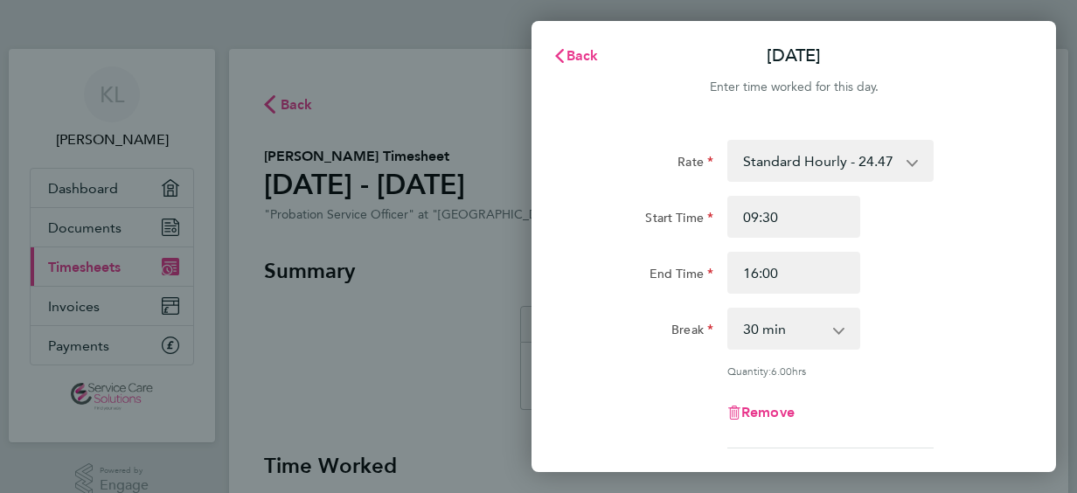
click at [830, 335] on select "0 min 15 min 30 min 45 min 60 min 75 min 90 min" at bounding box center [783, 328] width 108 height 38
select select "60"
click at [729, 309] on select "0 min 15 min 30 min 45 min 60 min 75 min 90 min" at bounding box center [783, 328] width 108 height 38
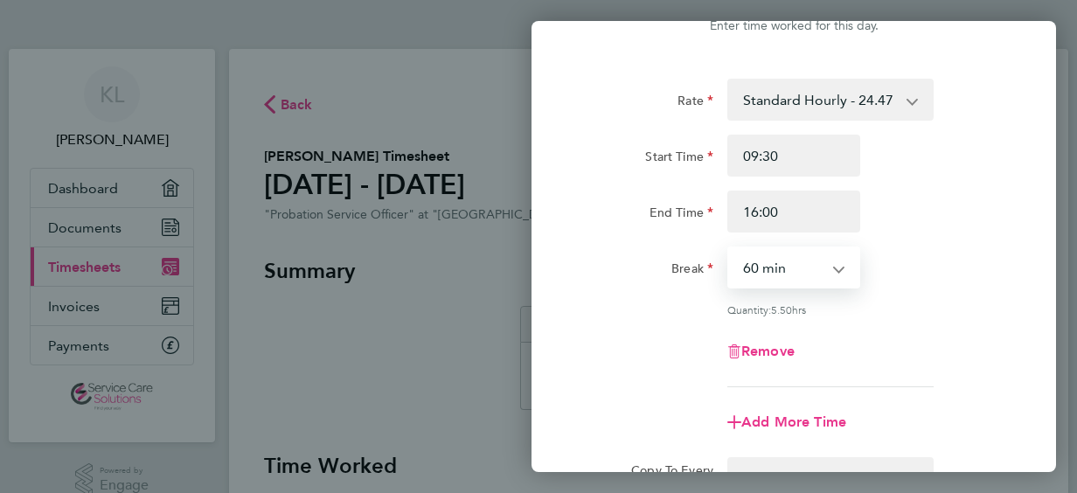
scroll to position [87, 0]
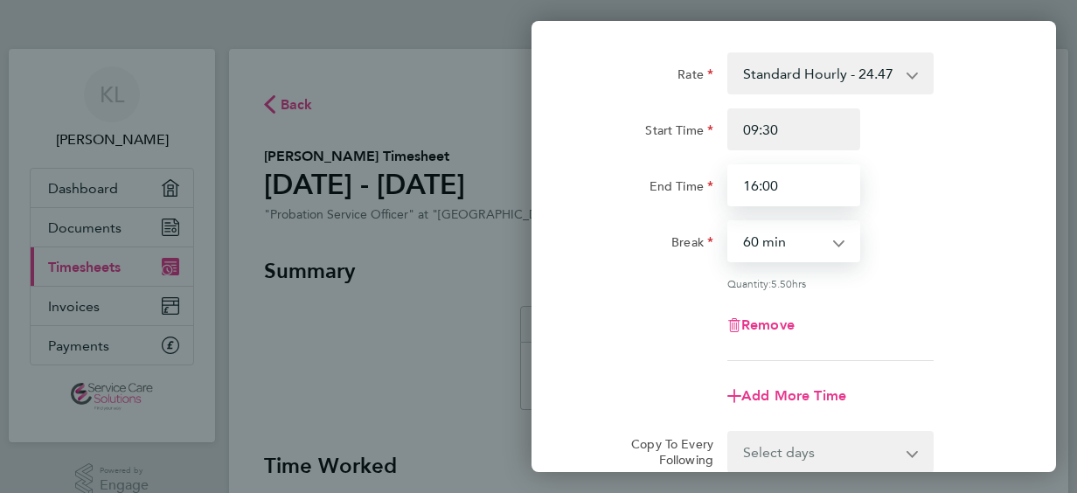
click at [797, 189] on input "16:00" at bounding box center [793, 185] width 133 height 42
click at [797, 185] on input "16:00" at bounding box center [793, 185] width 133 height 42
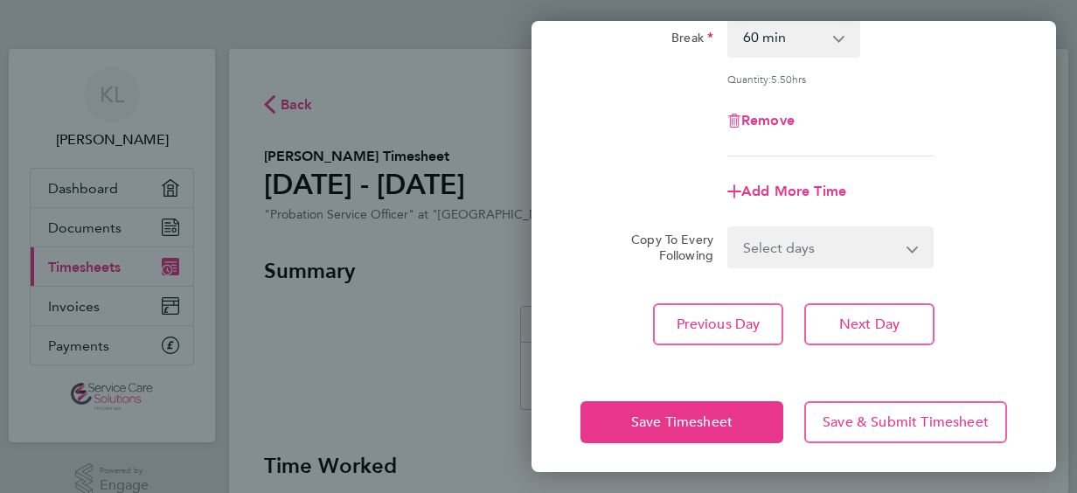
scroll to position [296, 0]
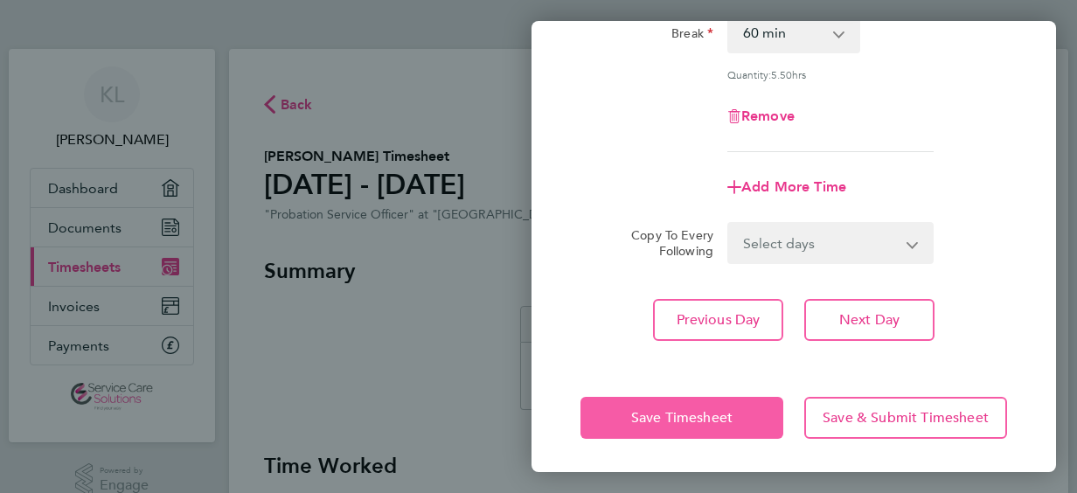
type input "17:30"
click at [687, 427] on button "Save Timesheet" at bounding box center [681, 418] width 203 height 42
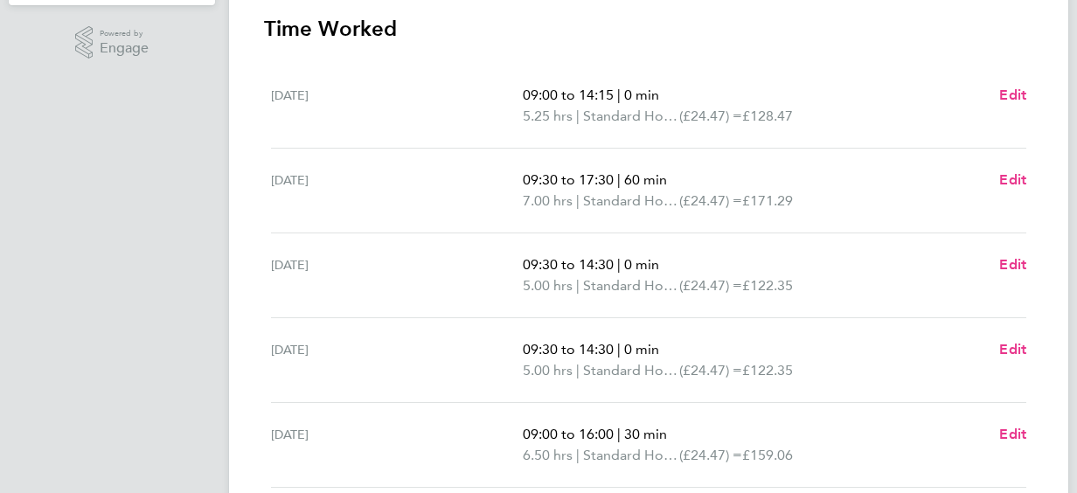
scroll to position [437, 0]
click at [1011, 185] on span "Edit" at bounding box center [1012, 179] width 27 height 17
select select "60"
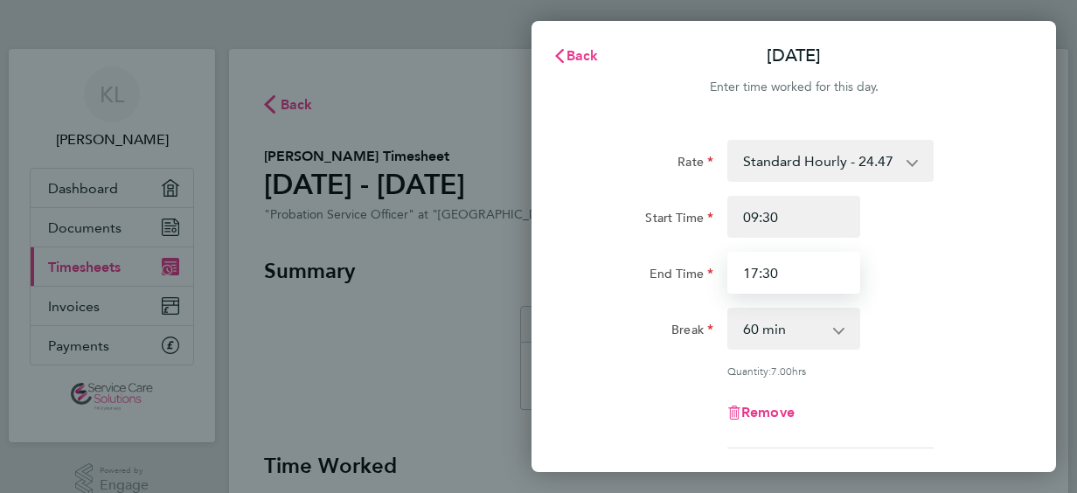
click at [820, 276] on input "17:30" at bounding box center [793, 273] width 133 height 42
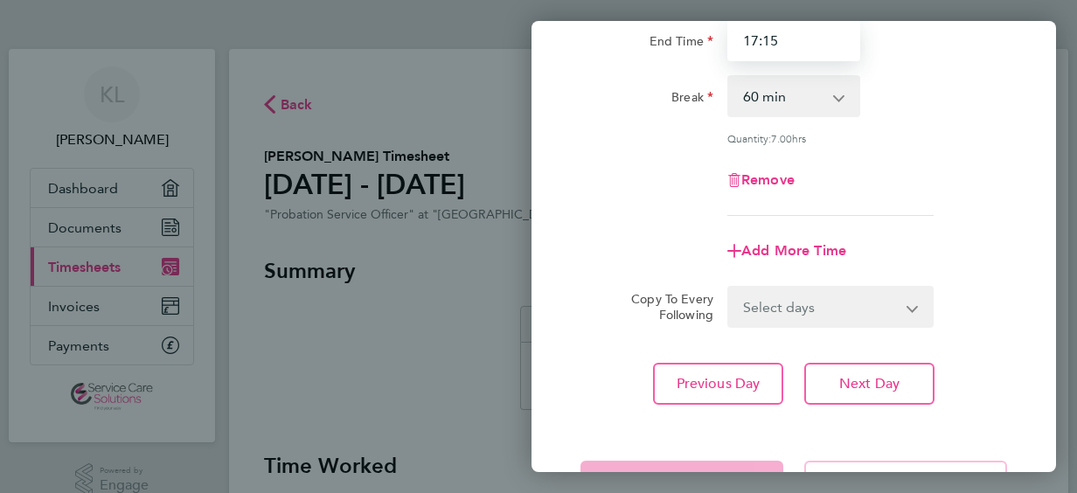
scroll to position [296, 0]
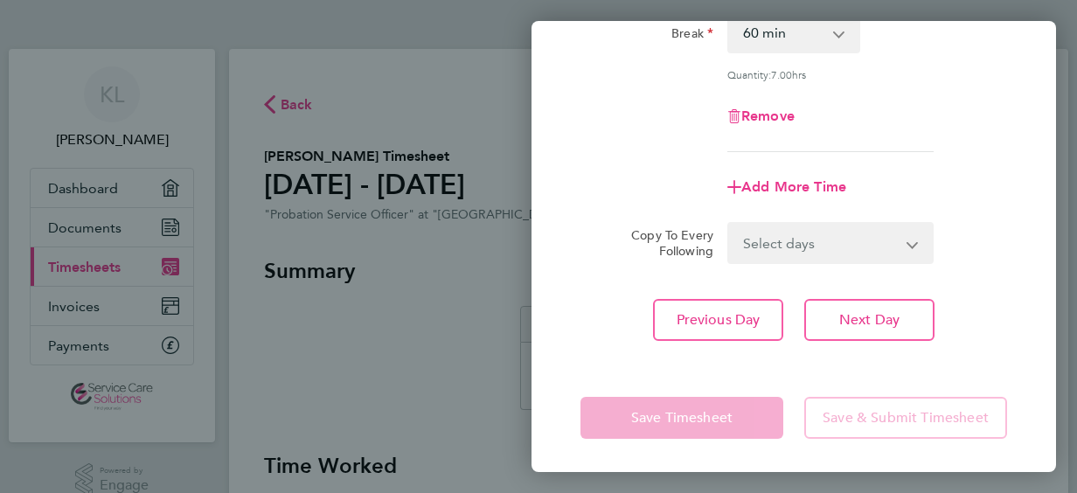
type input "17:15"
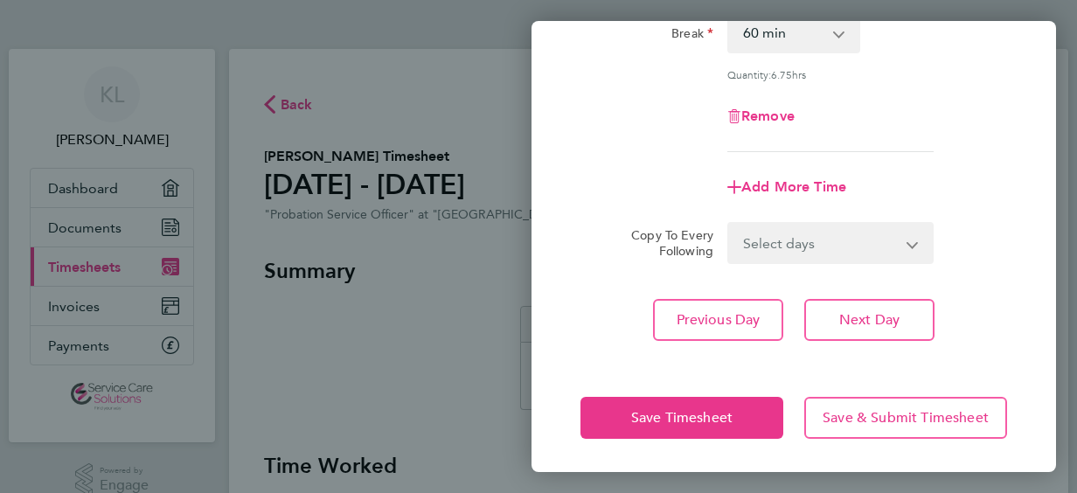
click at [730, 412] on app-form-button "Save Timesheet" at bounding box center [686, 418] width 213 height 42
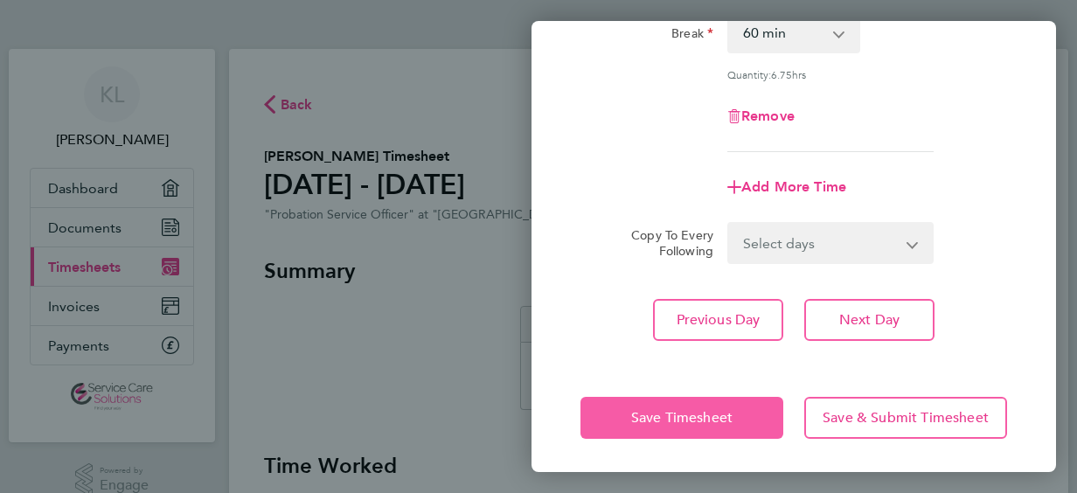
click at [730, 412] on span "Save Timesheet" at bounding box center [681, 417] width 101 height 17
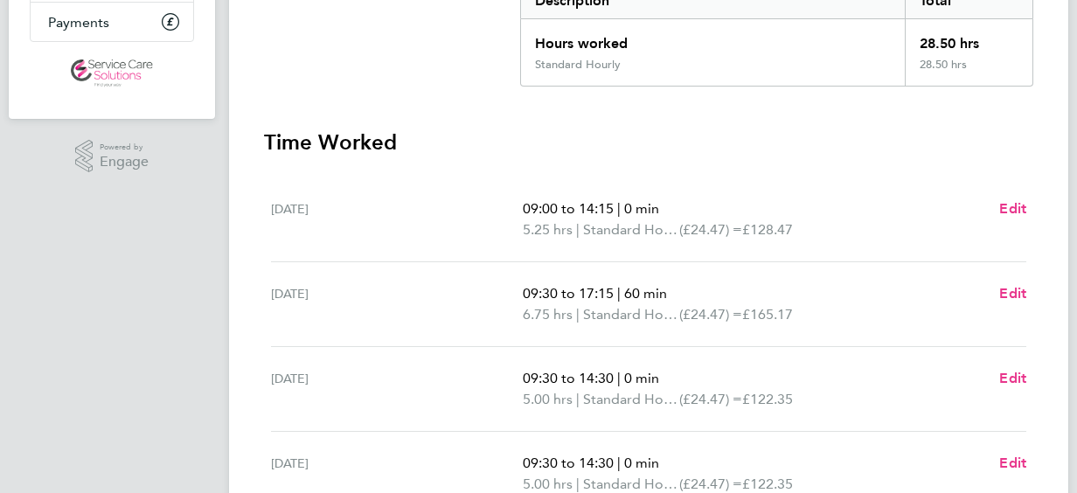
scroll to position [350, 0]
